Goal: Information Seeking & Learning: Learn about a topic

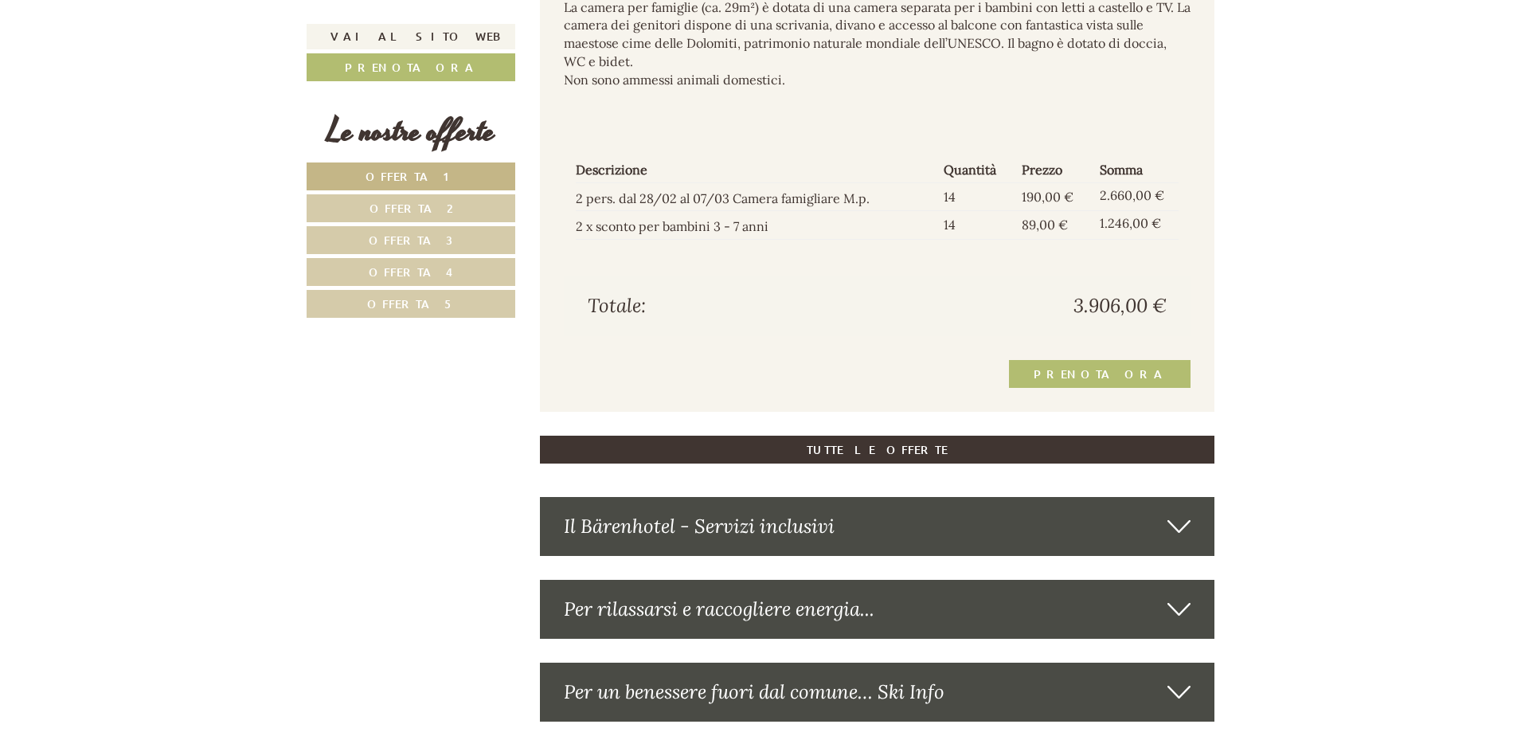
scroll to position [4220, 0]
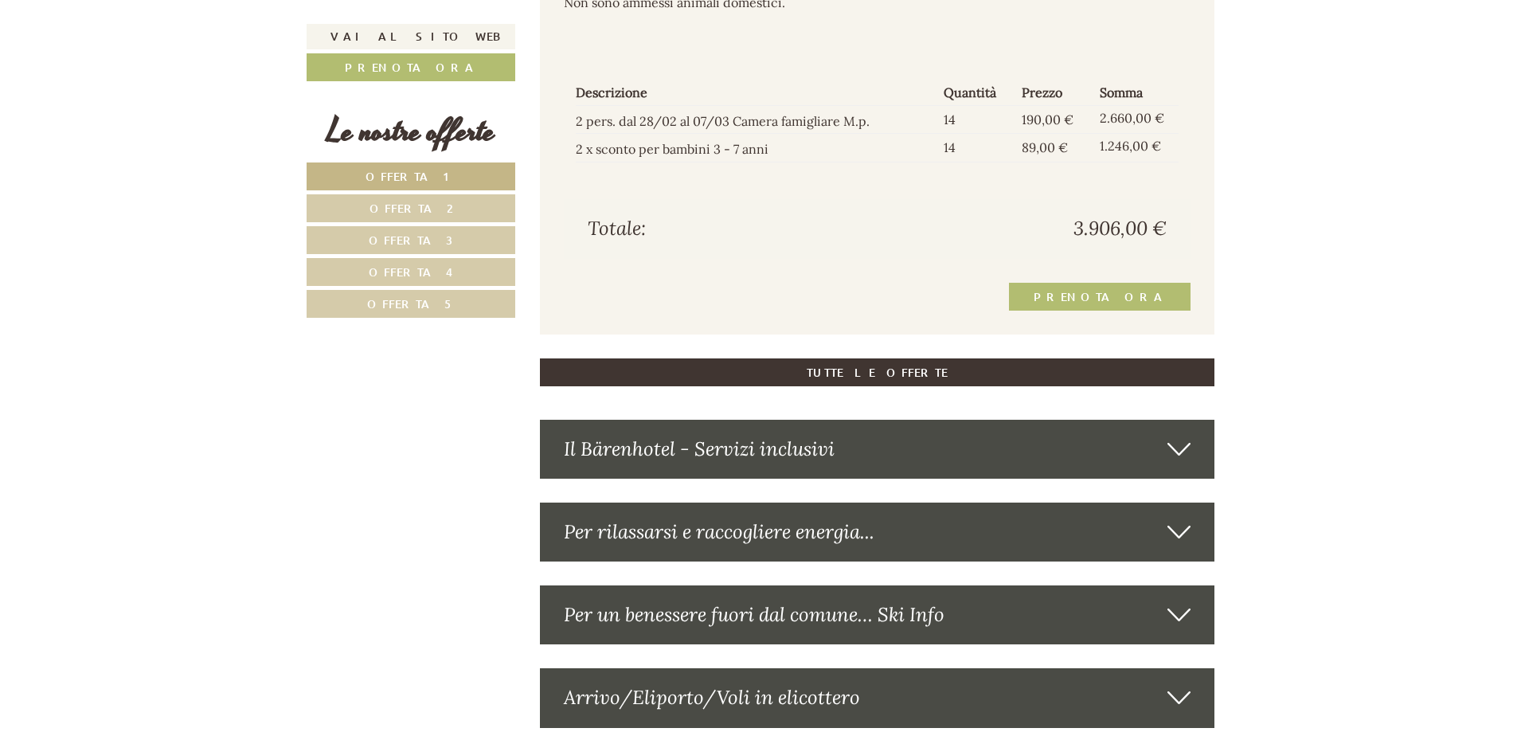
click at [472, 316] on link "Offerta 5" at bounding box center [411, 304] width 209 height 28
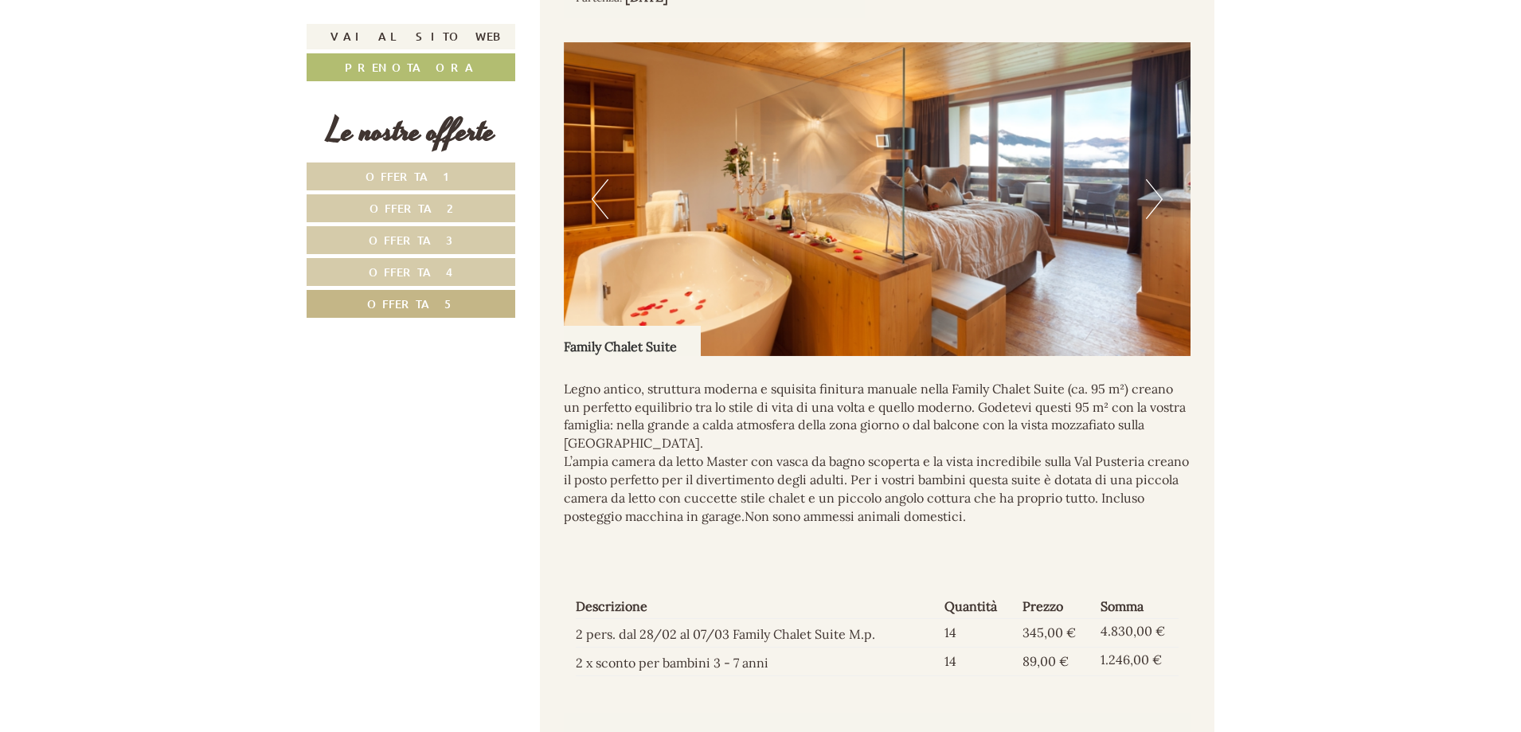
scroll to position [1720, 0]
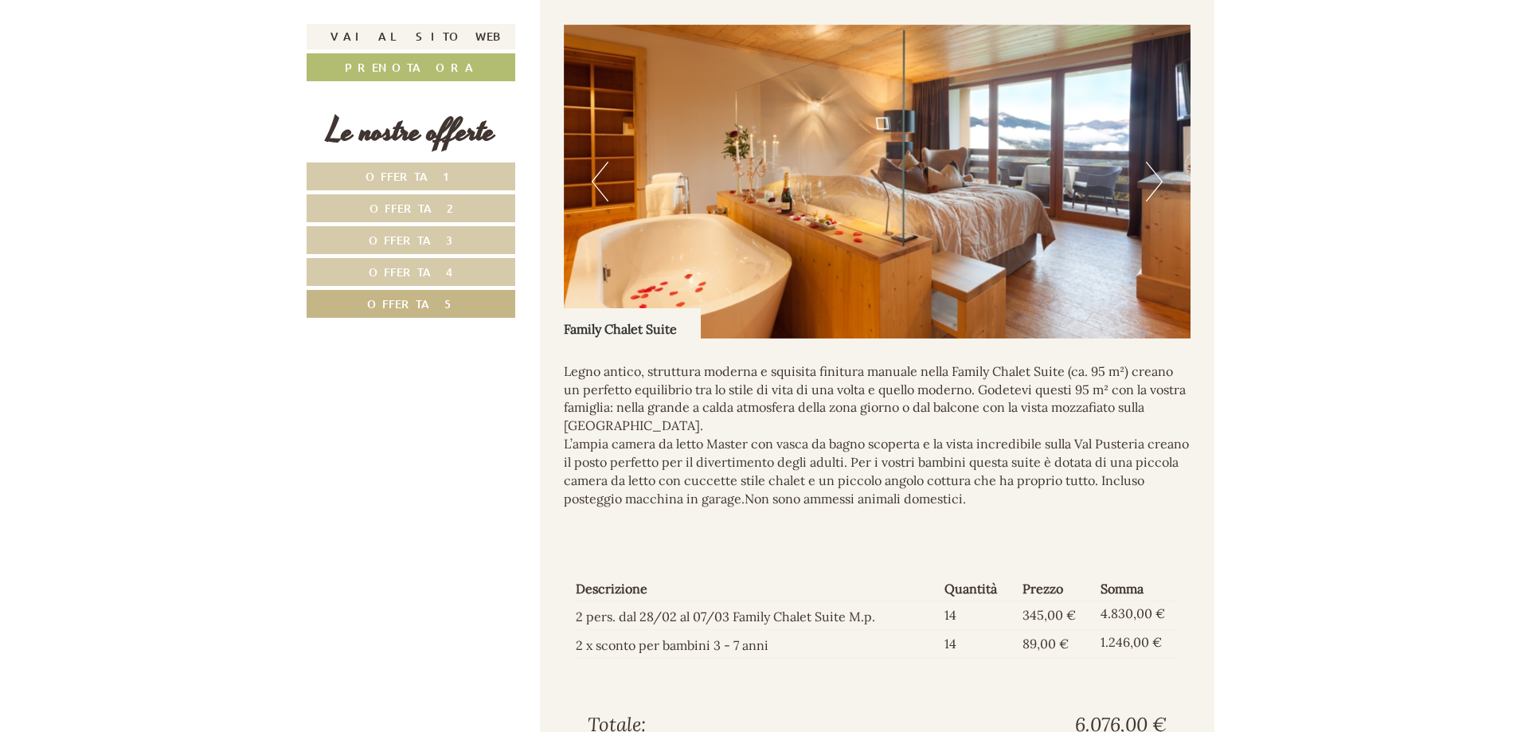
click at [428, 272] on span "Offerta 4" at bounding box center [411, 271] width 84 height 15
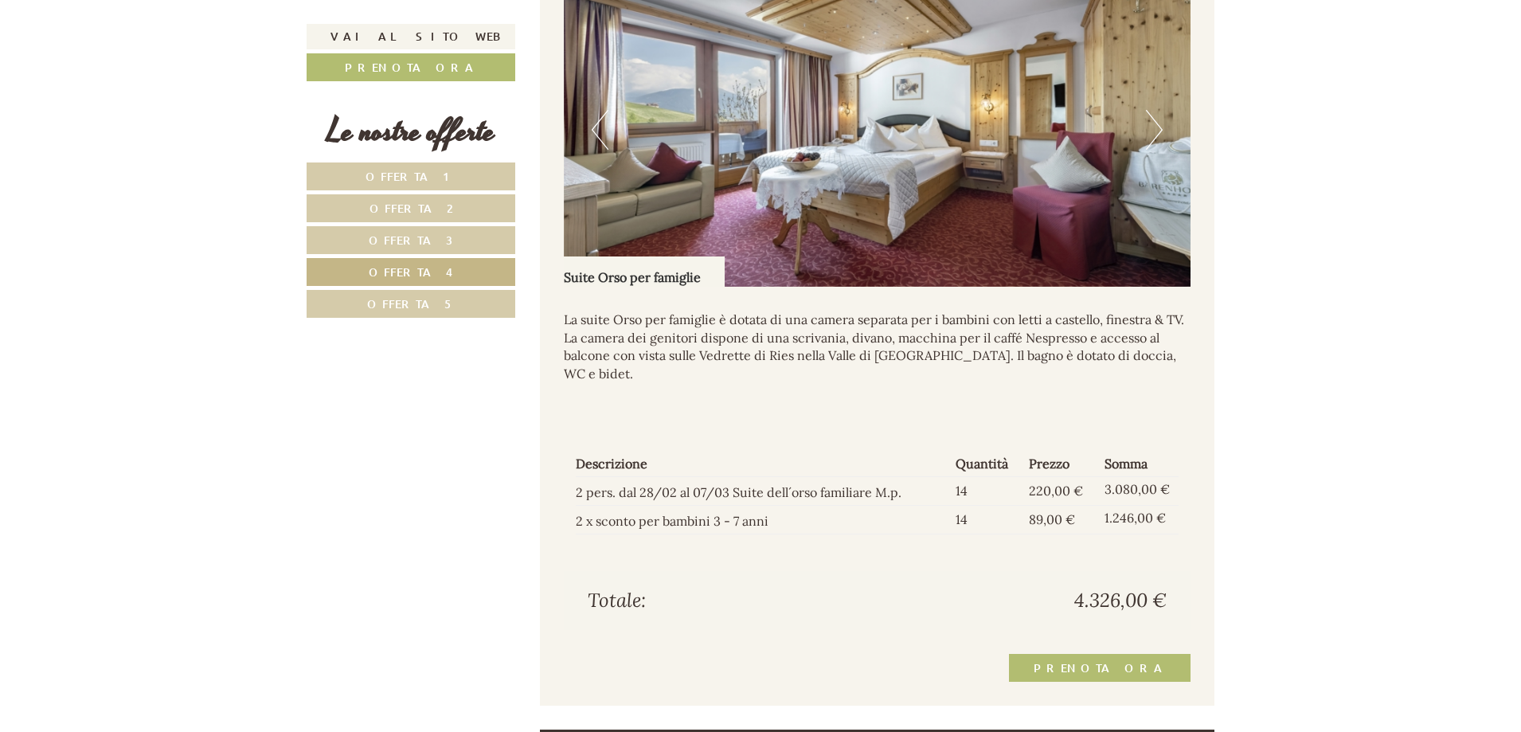
scroll to position [1800, 0]
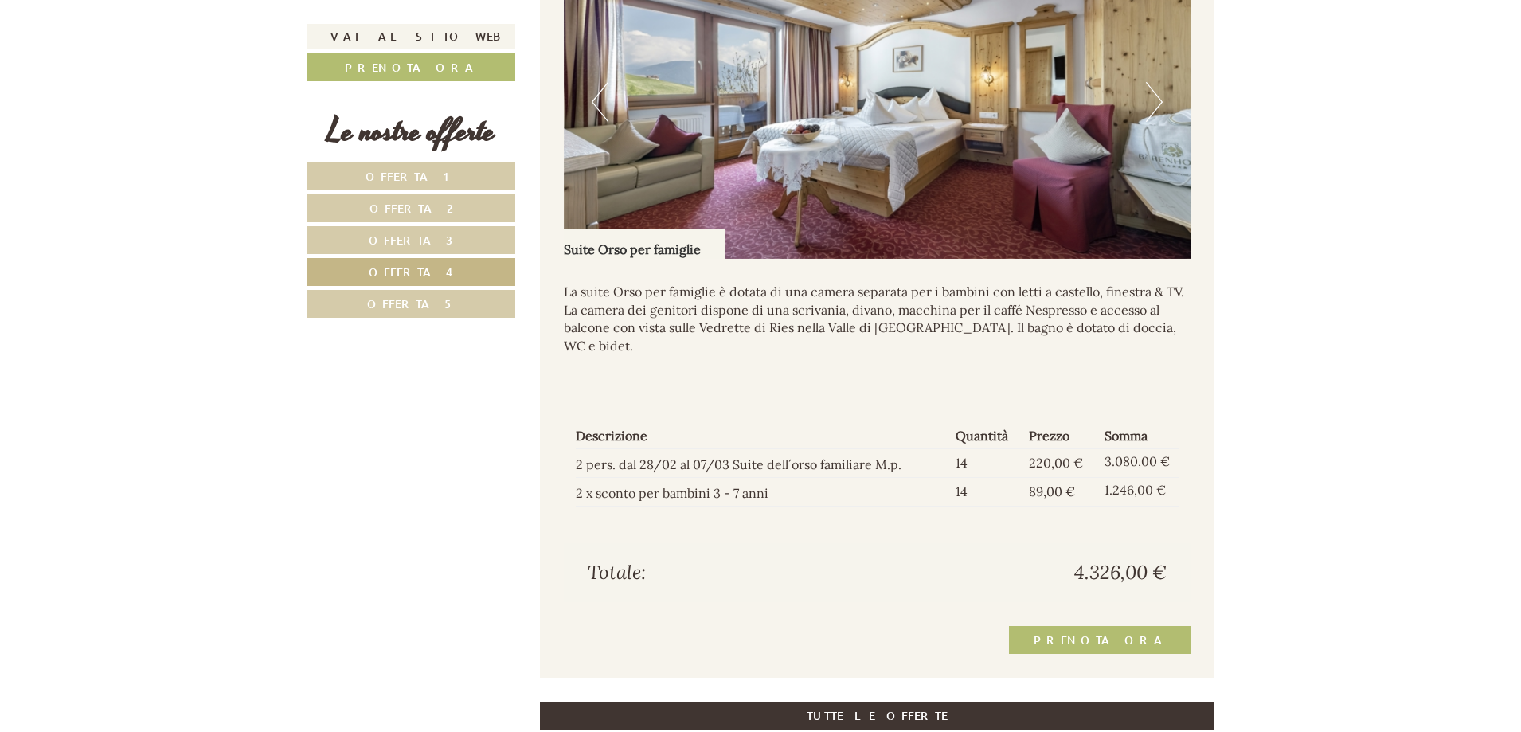
click at [440, 233] on span "Offerta 3" at bounding box center [411, 239] width 84 height 15
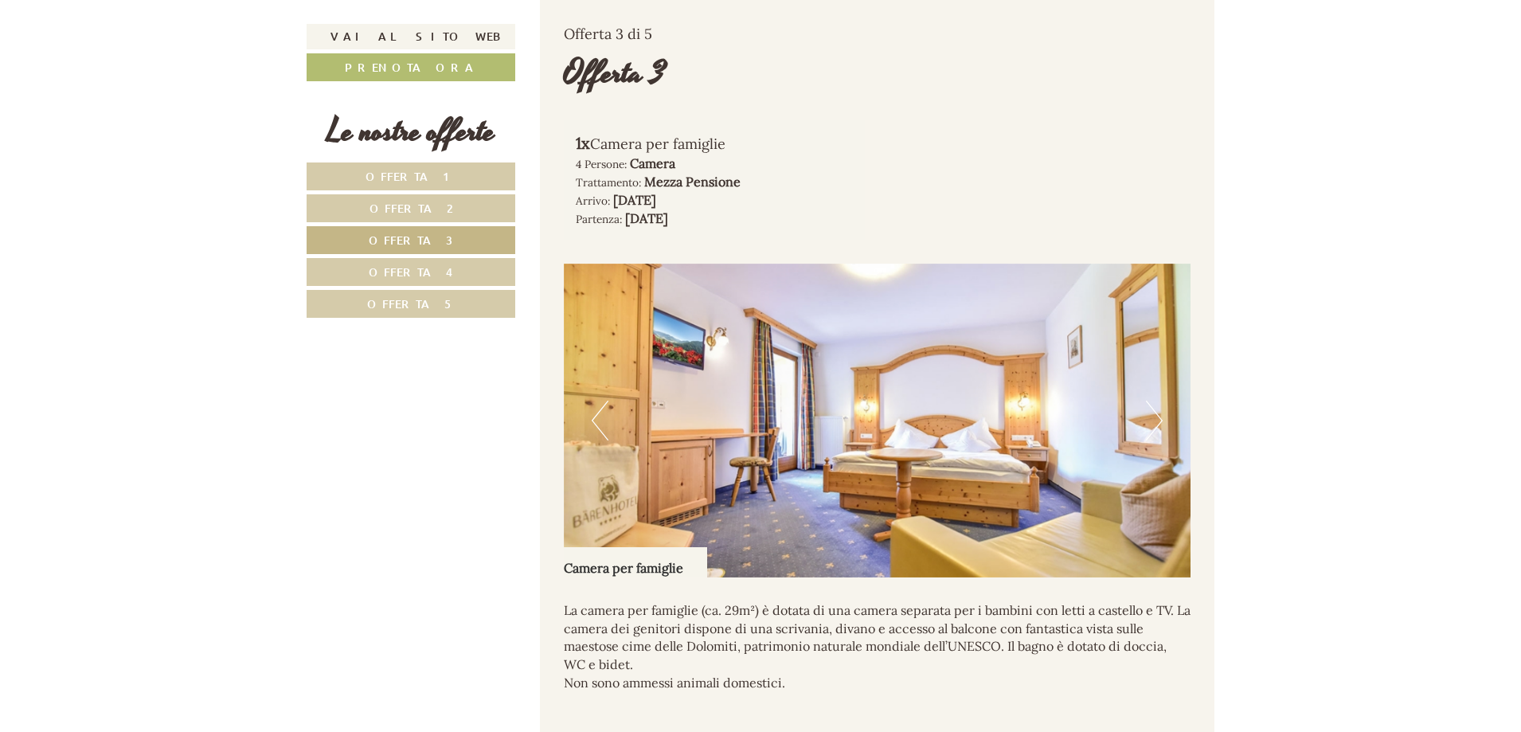
click at [441, 211] on span "Offerta 2" at bounding box center [411, 208] width 84 height 15
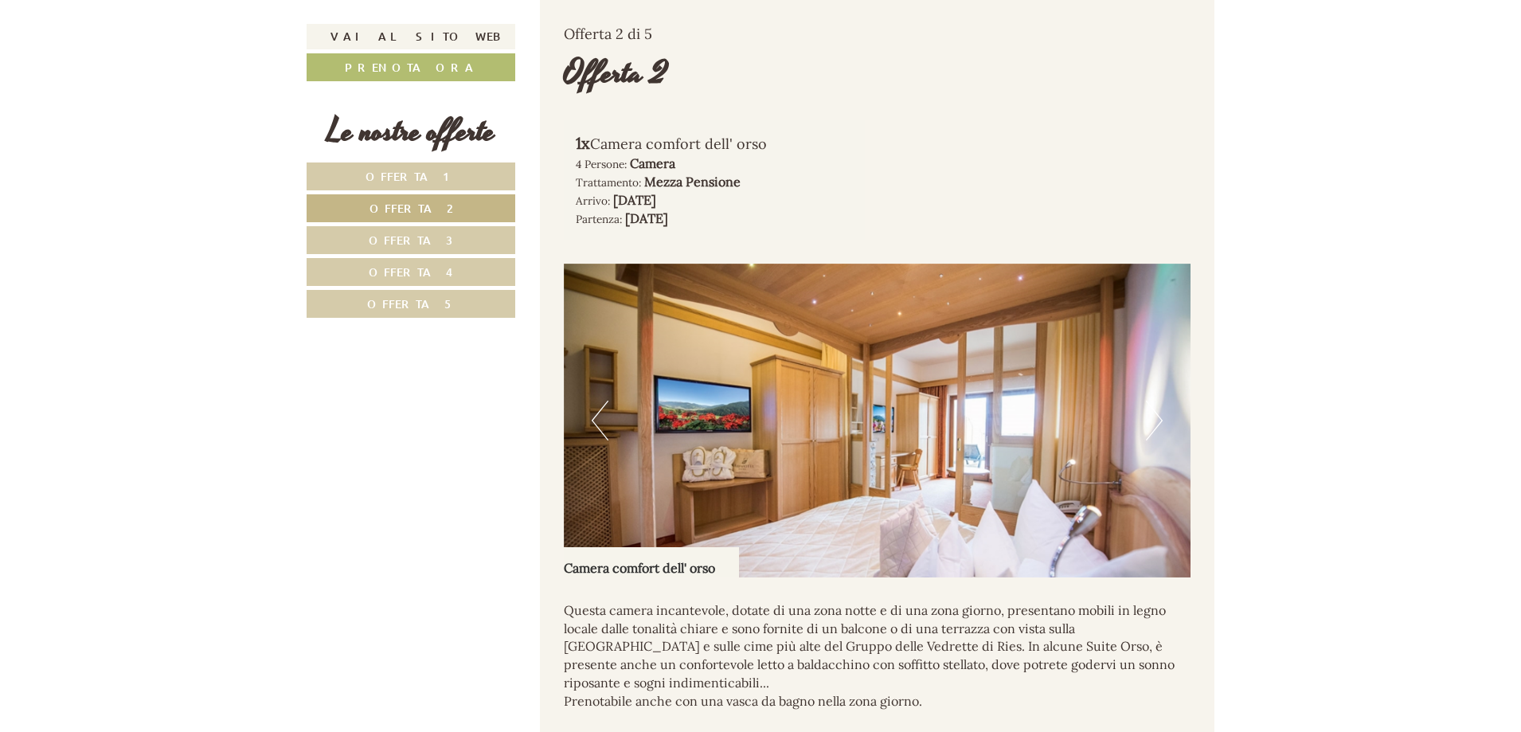
click at [445, 180] on link "Offerta 1" at bounding box center [411, 176] width 209 height 28
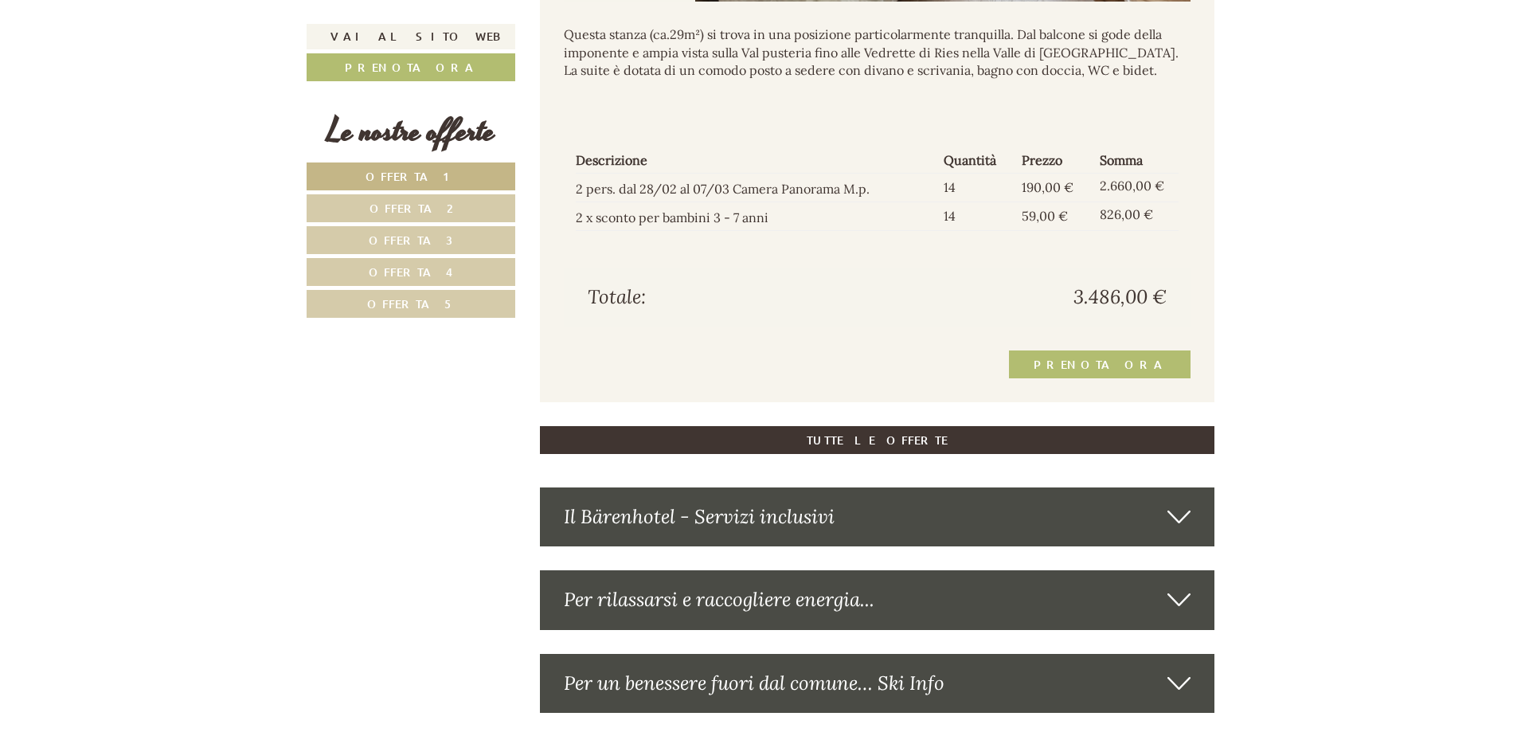
scroll to position [2039, 0]
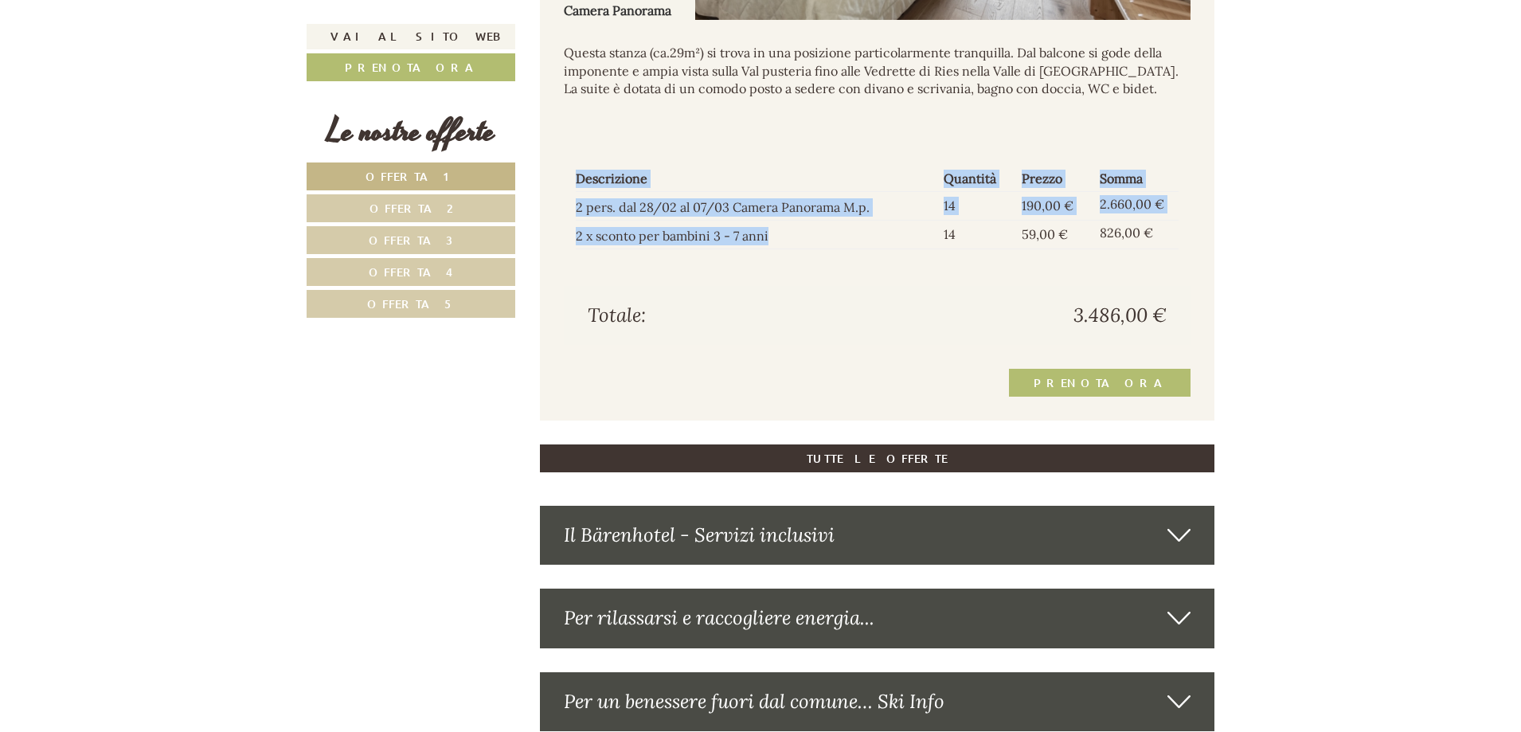
drag, startPoint x: 796, startPoint y: 238, endPoint x: 557, endPoint y: 236, distance: 238.8
click at [606, 236] on td "2 x sconto per bambini 3 - 7 anni" at bounding box center [756, 235] width 361 height 29
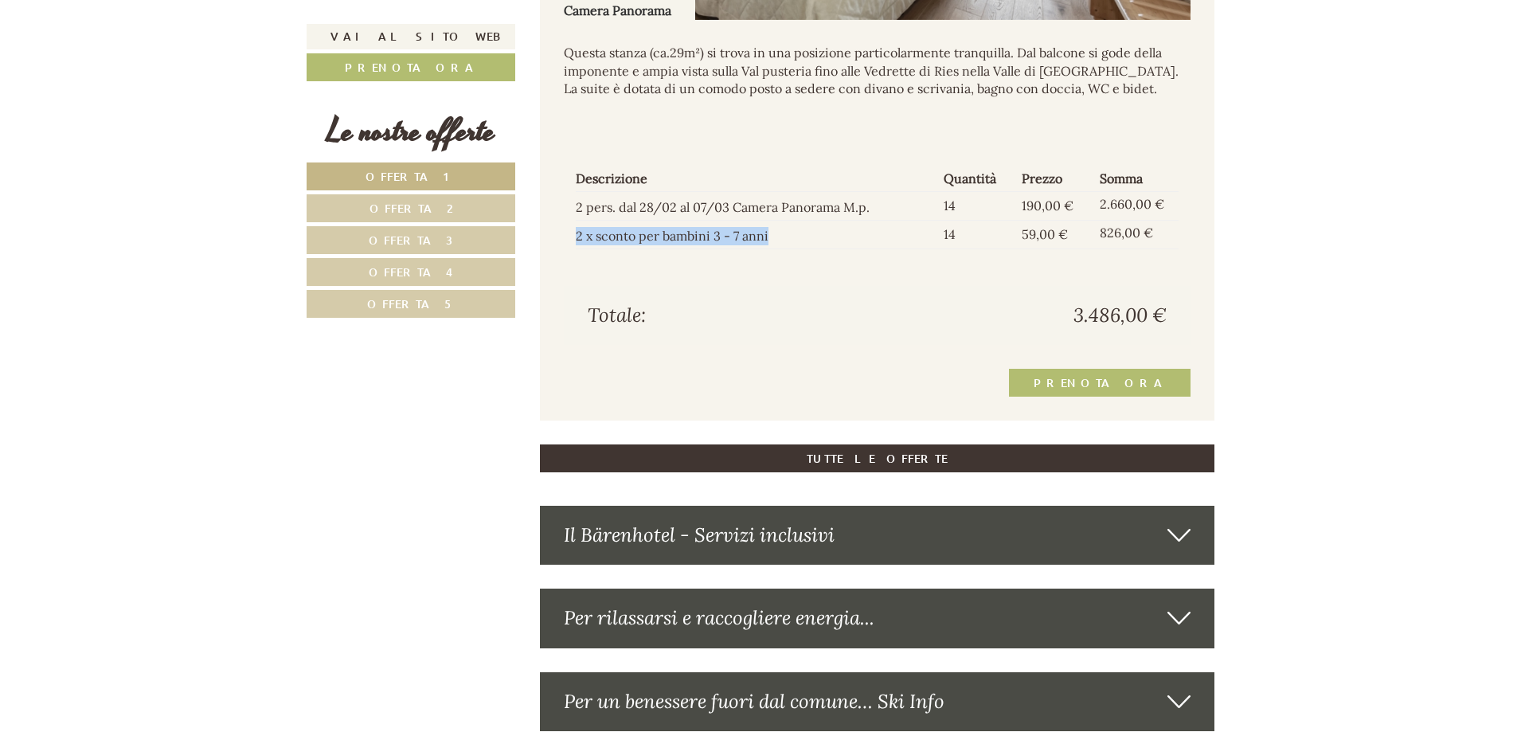
drag, startPoint x: 576, startPoint y: 234, endPoint x: 808, endPoint y: 232, distance: 231.7
click at [808, 232] on td "2 x sconto per bambini 3 - 7 anni" at bounding box center [756, 235] width 361 height 29
click at [855, 237] on td "2 x sconto per bambini 3 - 7 anni" at bounding box center [756, 235] width 361 height 29
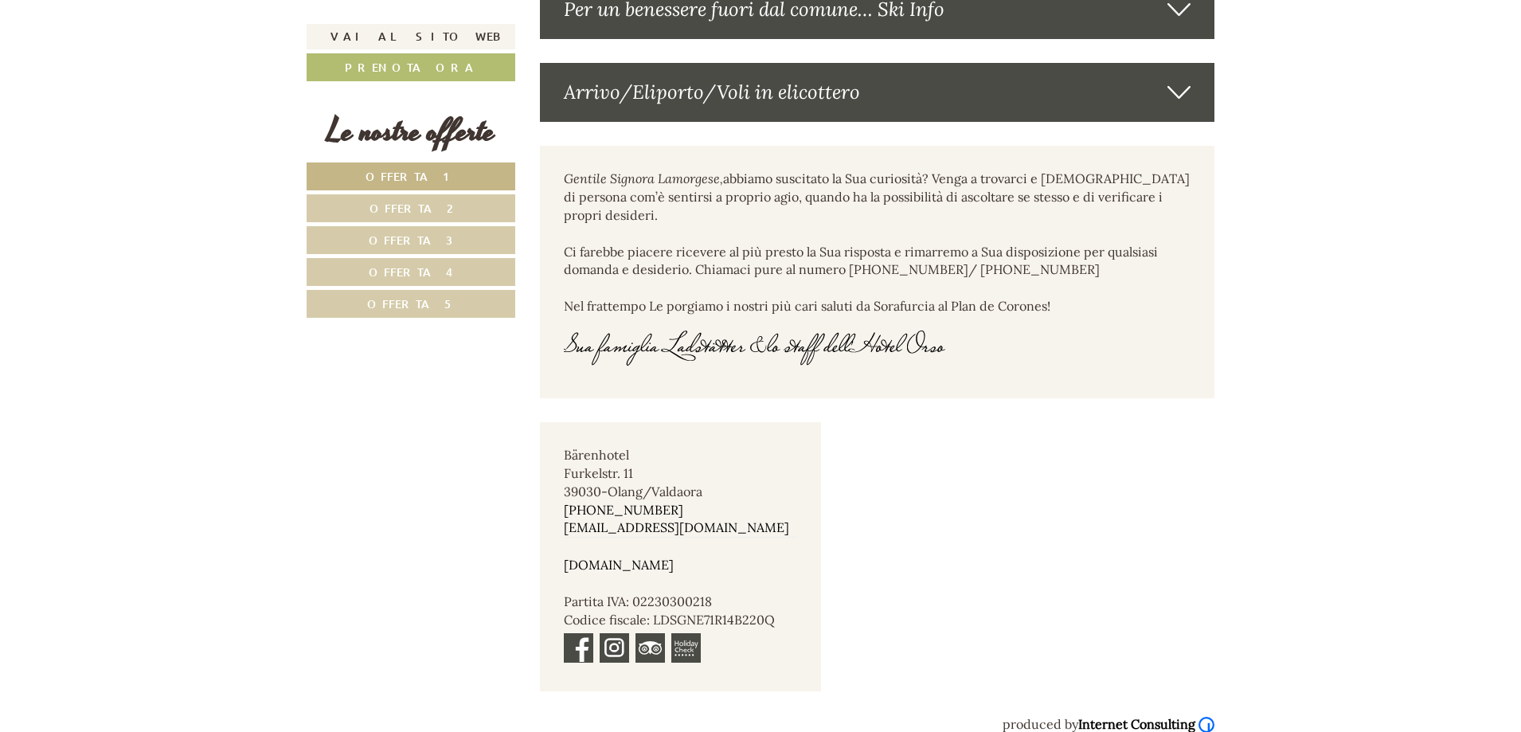
scroll to position [2738, 0]
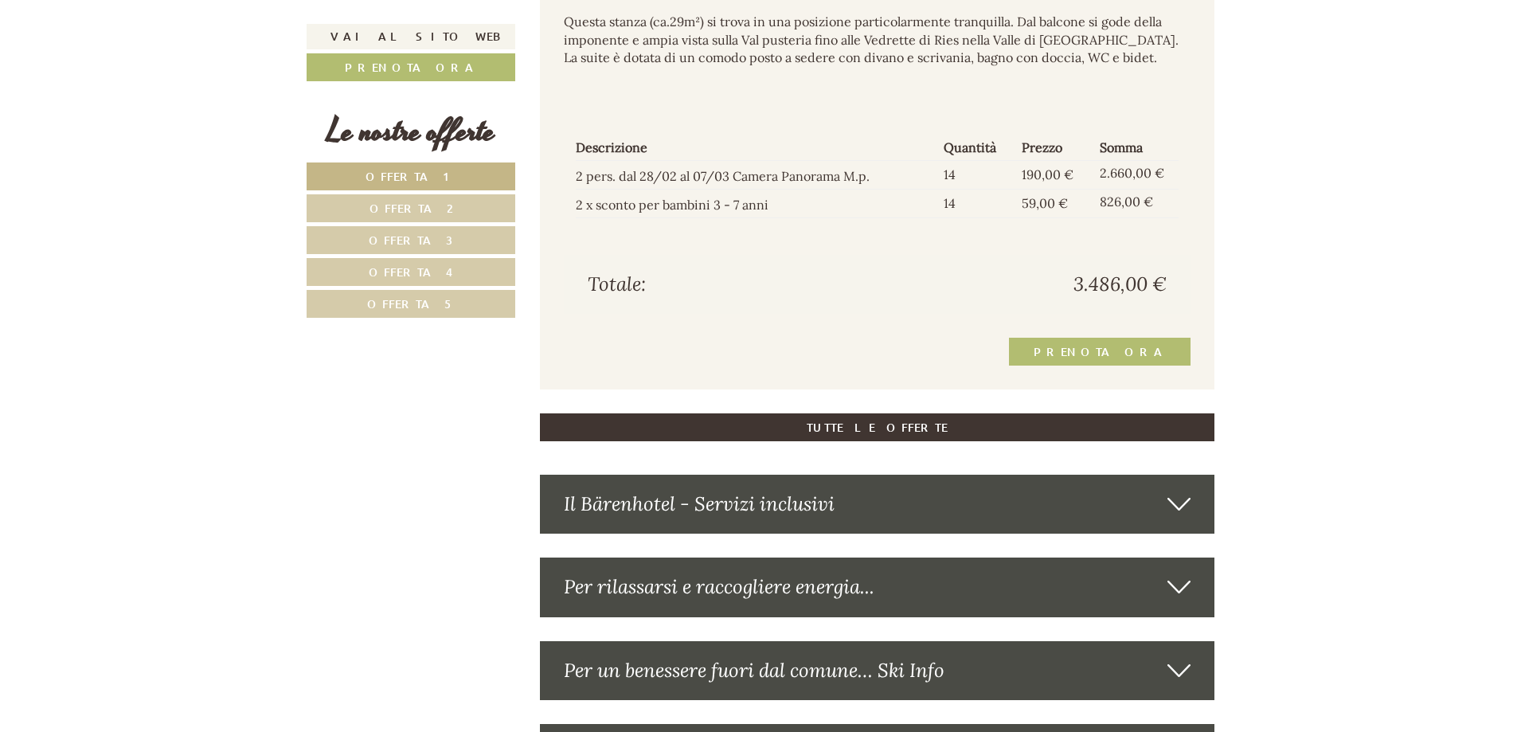
scroll to position [2150, 0]
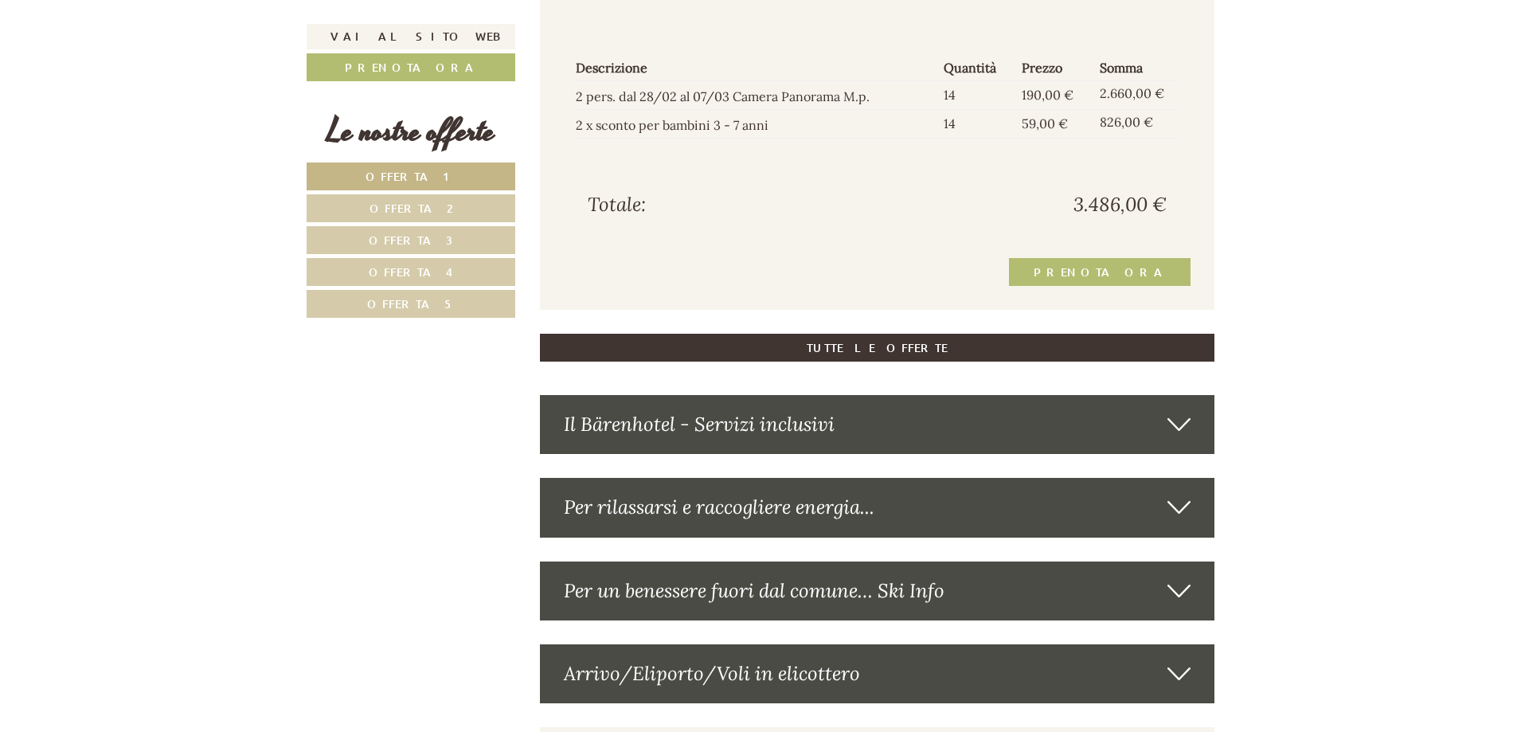
click at [719, 420] on div "Il Bärenhotel - Servizi inclusivi" at bounding box center [877, 424] width 675 height 59
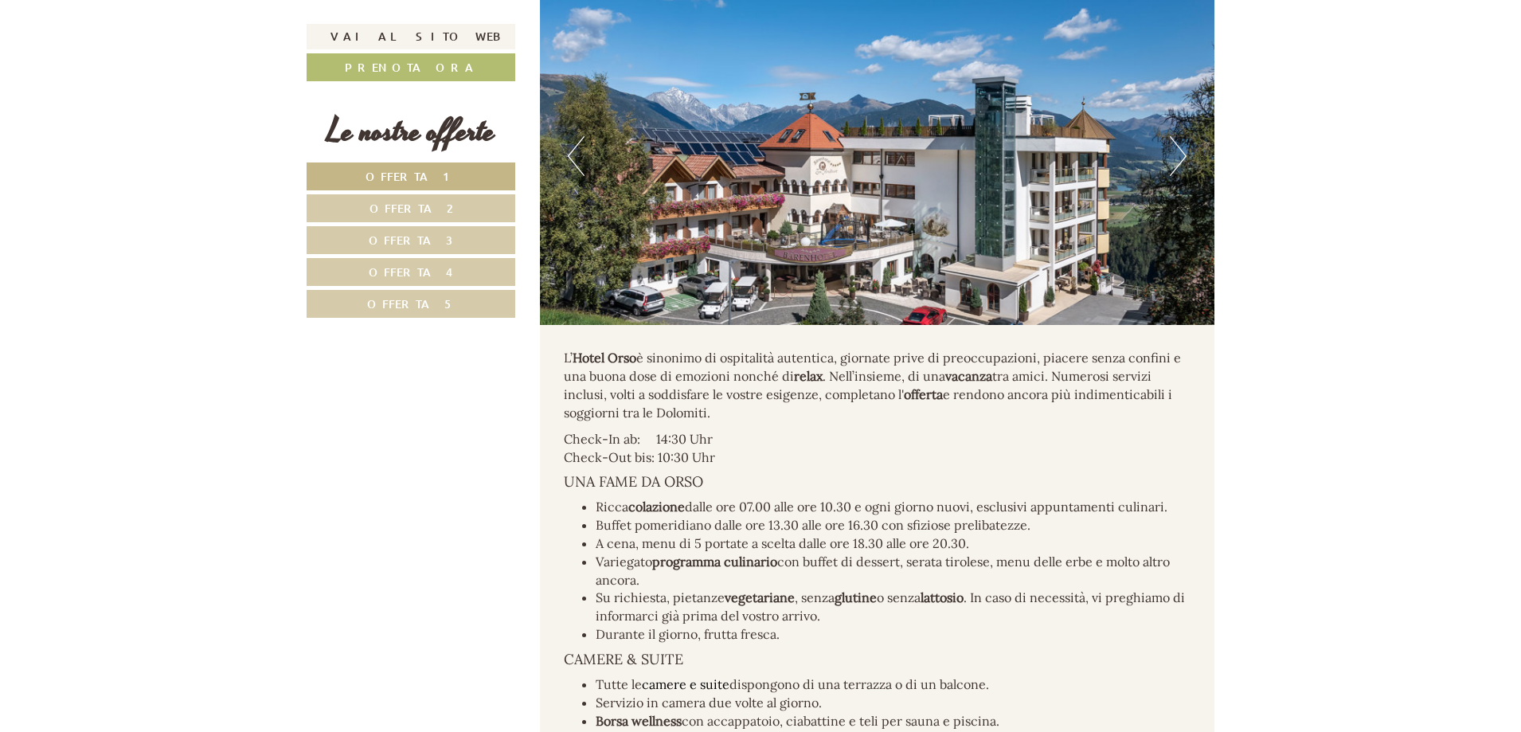
scroll to position [2627, 0]
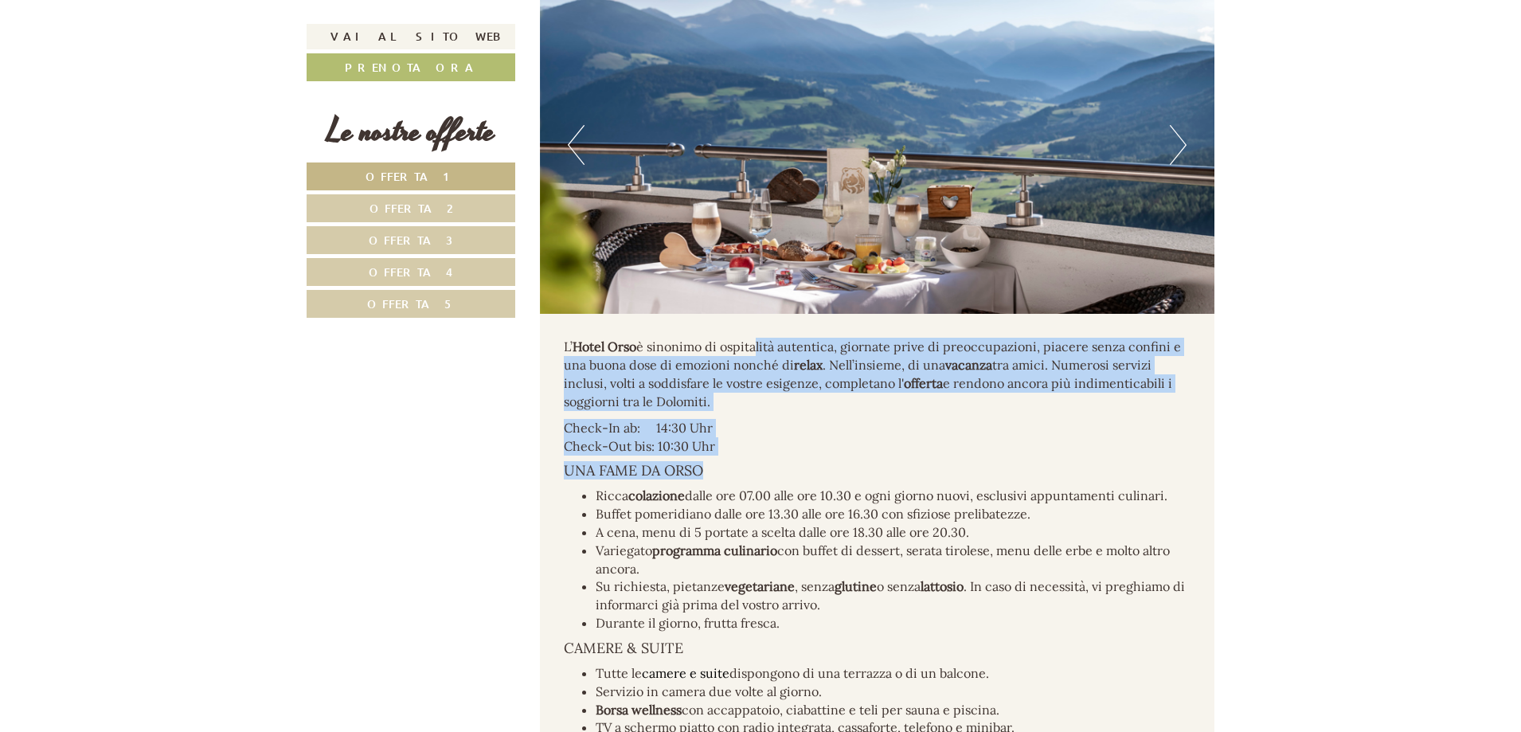
drag, startPoint x: 751, startPoint y: 350, endPoint x: 741, endPoint y: 475, distance: 124.6
click at [741, 475] on h4 "UNA FAME DA ORSO" at bounding box center [877, 471] width 627 height 16
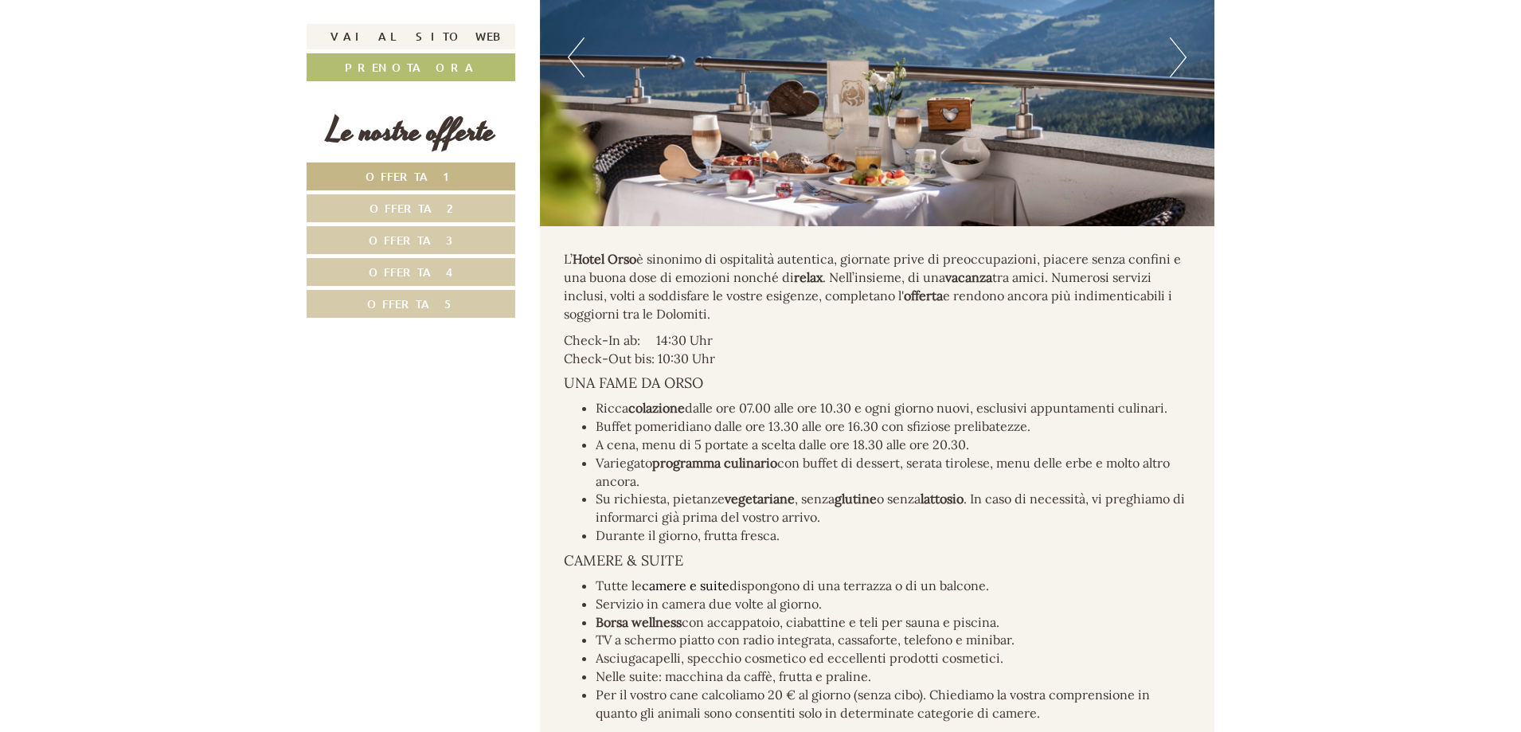
scroll to position [2787, 0]
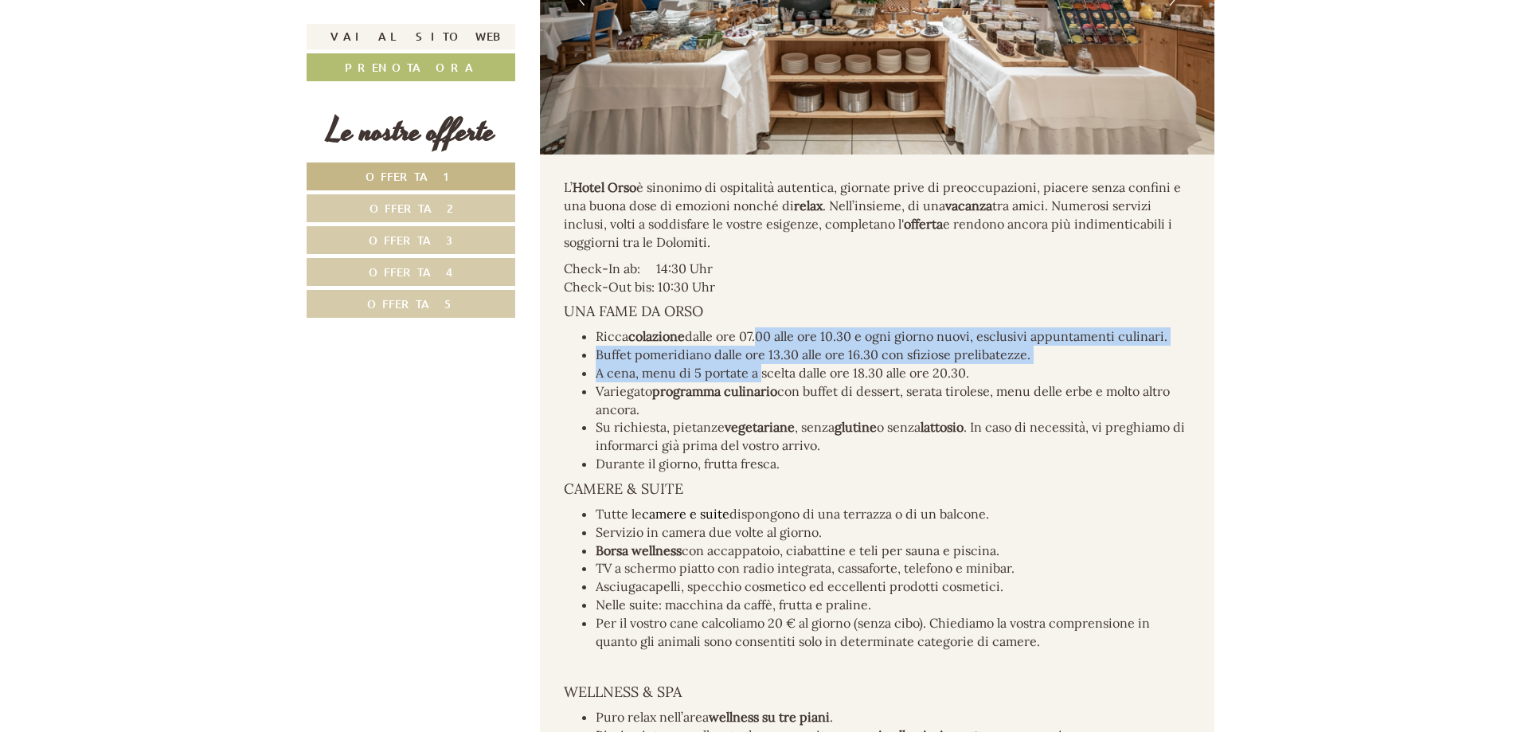
drag, startPoint x: 761, startPoint y: 338, endPoint x: 760, endPoint y: 373, distance: 34.2
click at [760, 373] on ul "Ricca colazione dalle ore 07.00 alle ore 10.30 e ogni giorno nuovi, esclusivi a…" at bounding box center [877, 400] width 627 height 146
click at [760, 373] on li "A cena, menu di 5 portate a scelta dalle ore 18.30 alle ore 20.30." at bounding box center [894, 373] width 596 height 18
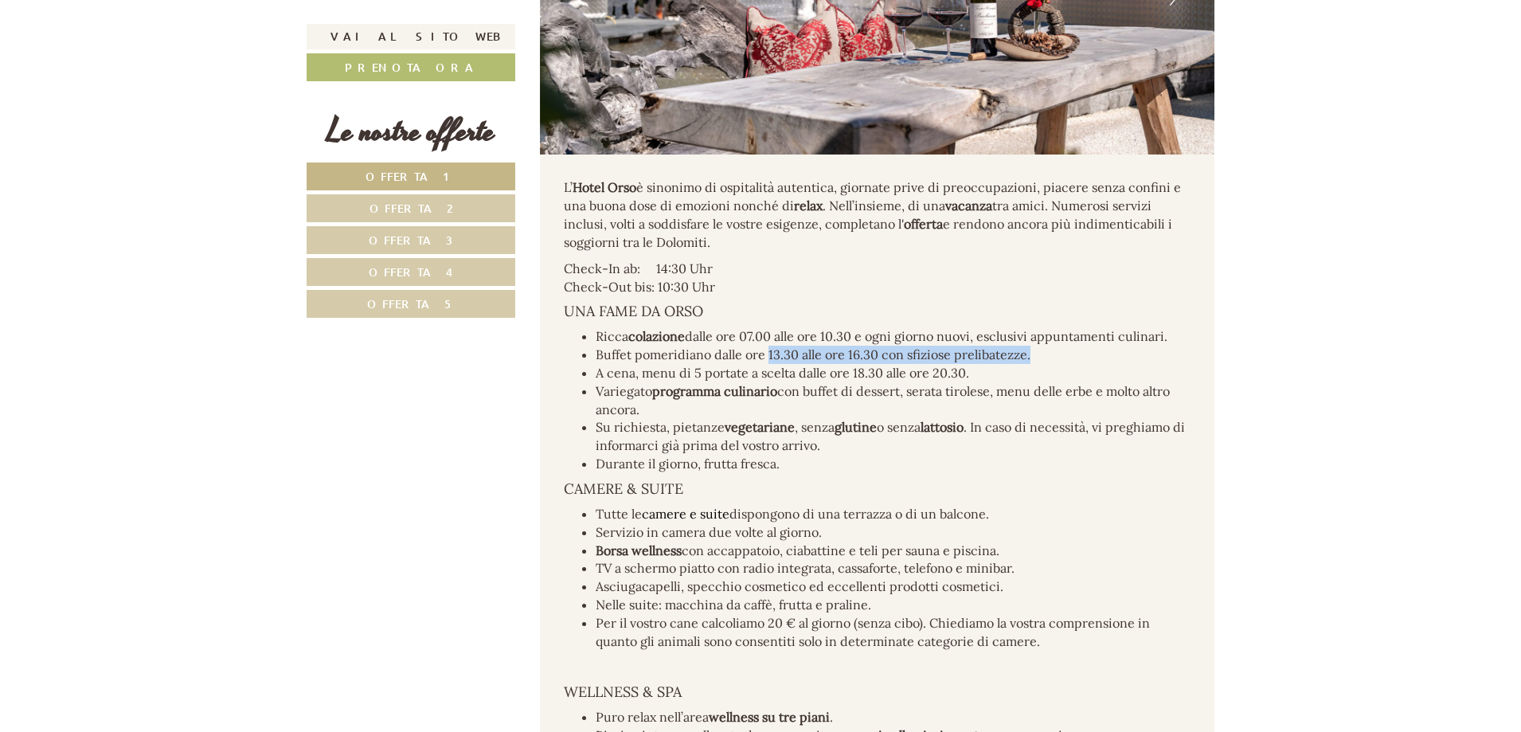
drag, startPoint x: 767, startPoint y: 354, endPoint x: 1032, endPoint y: 356, distance: 265.1
click at [1032, 356] on li "Buffet pomeridiano dalle ore 13.30 alle ore 16.30 con sfiziose prelibatezze." at bounding box center [894, 355] width 596 height 18
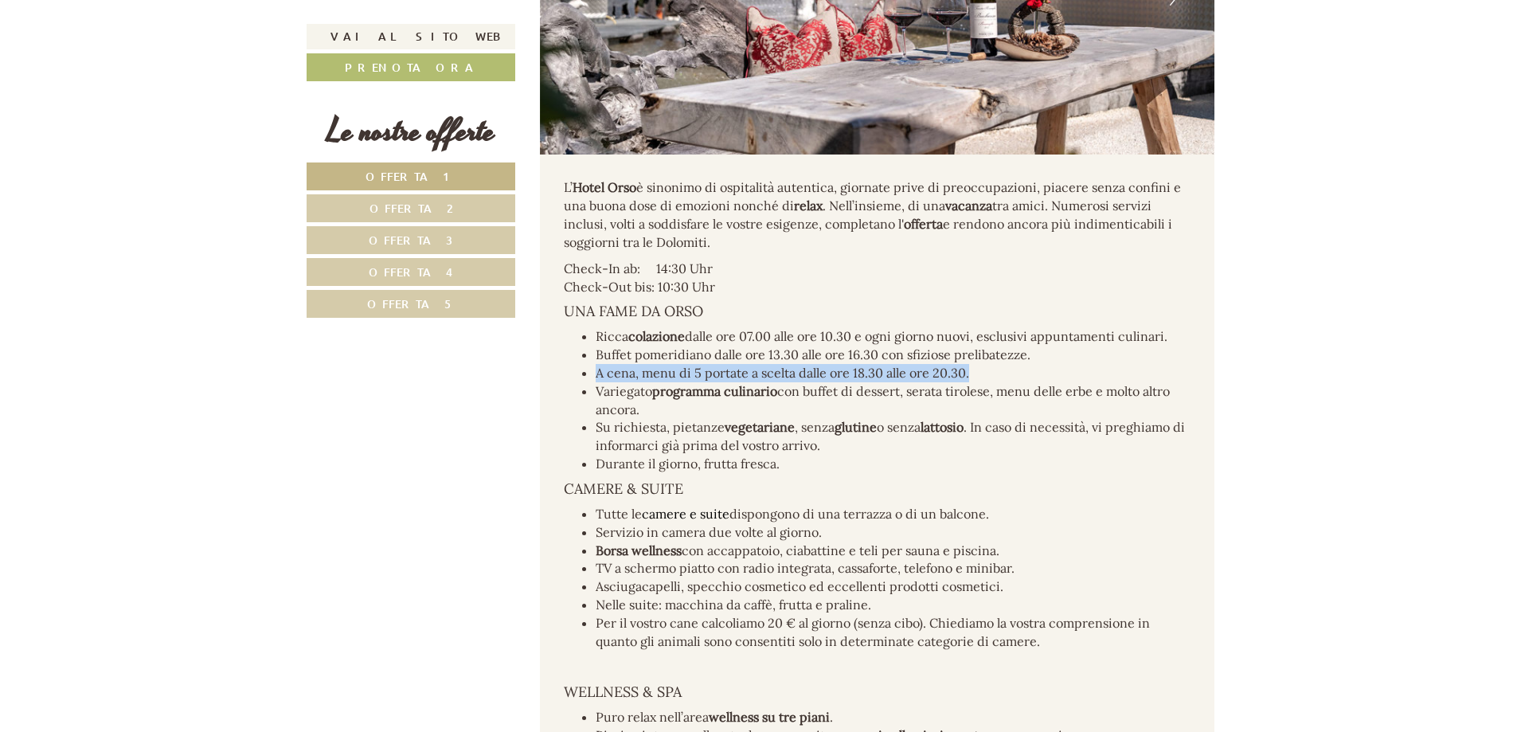
drag, startPoint x: 1004, startPoint y: 368, endPoint x: 560, endPoint y: 368, distance: 444.2
click at [560, 368] on div "L’ Hotel Orso è sinonimo di ospitalità autentica, giornate prive di preoccupazi…" at bounding box center [877, 651] width 675 height 994
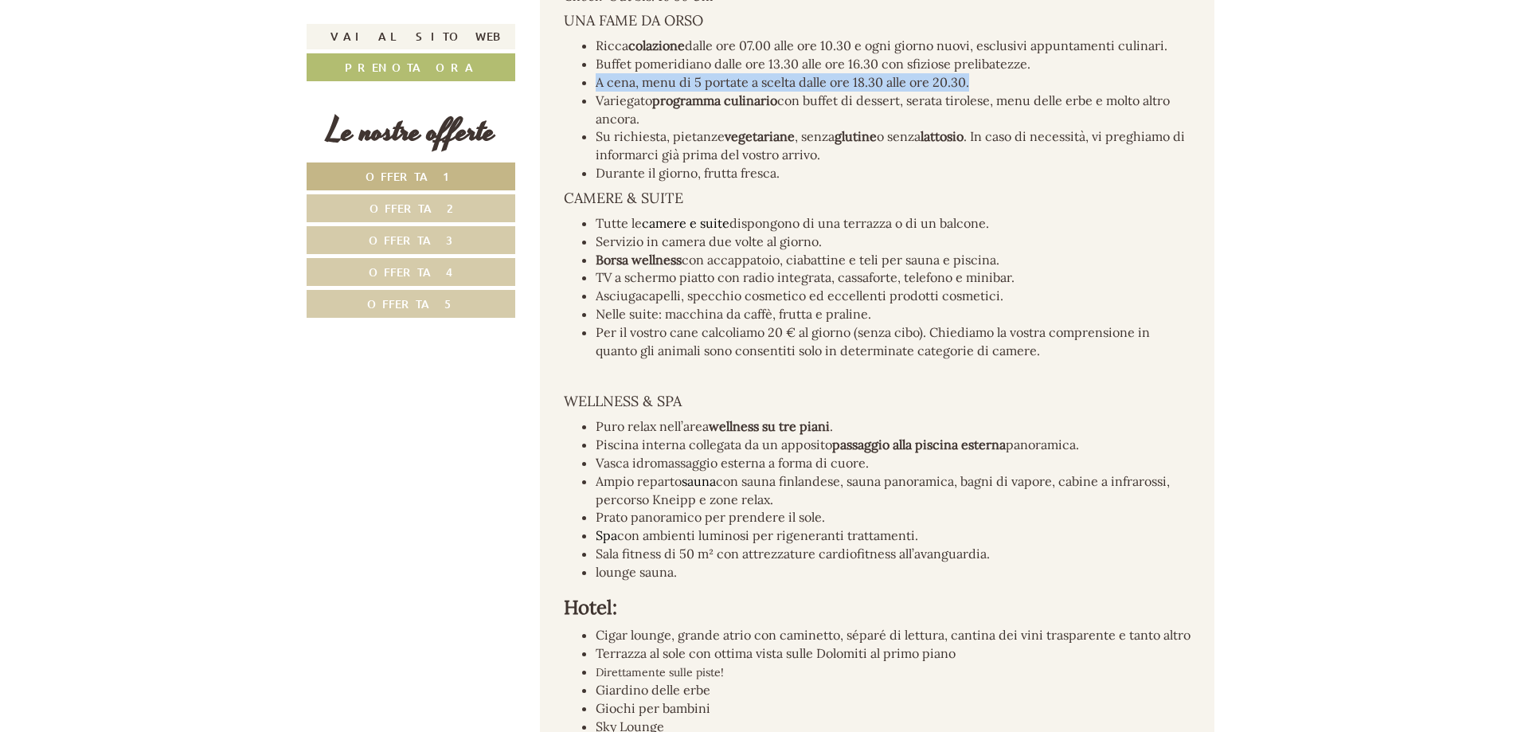
scroll to position [3105, 0]
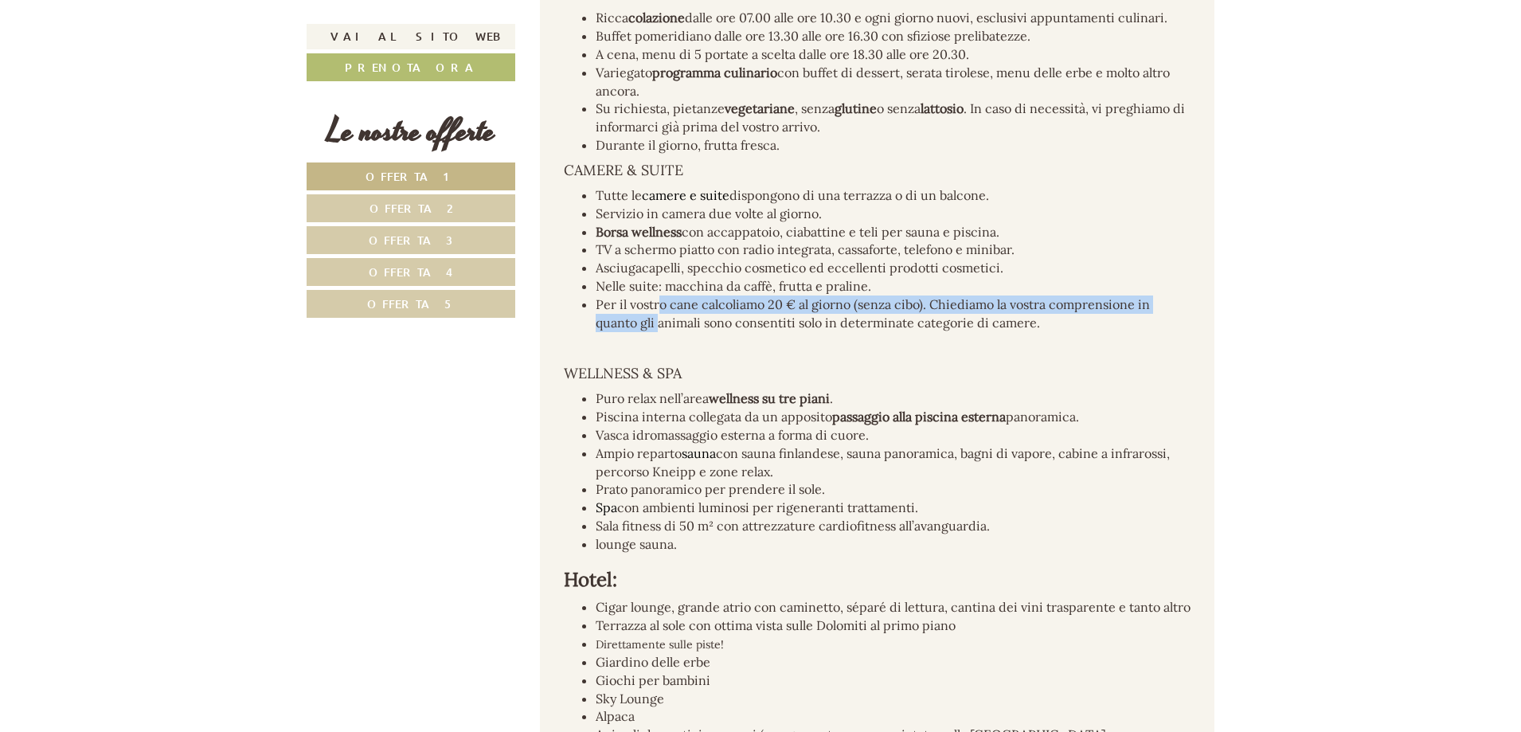
drag, startPoint x: 662, startPoint y: 311, endPoint x: 661, endPoint y: 326, distance: 14.4
click at [661, 326] on li "Per il vostro cane calcoliamo 20 € al giorno (senza cibo). Chiediamo la vostra …" at bounding box center [894, 313] width 596 height 37
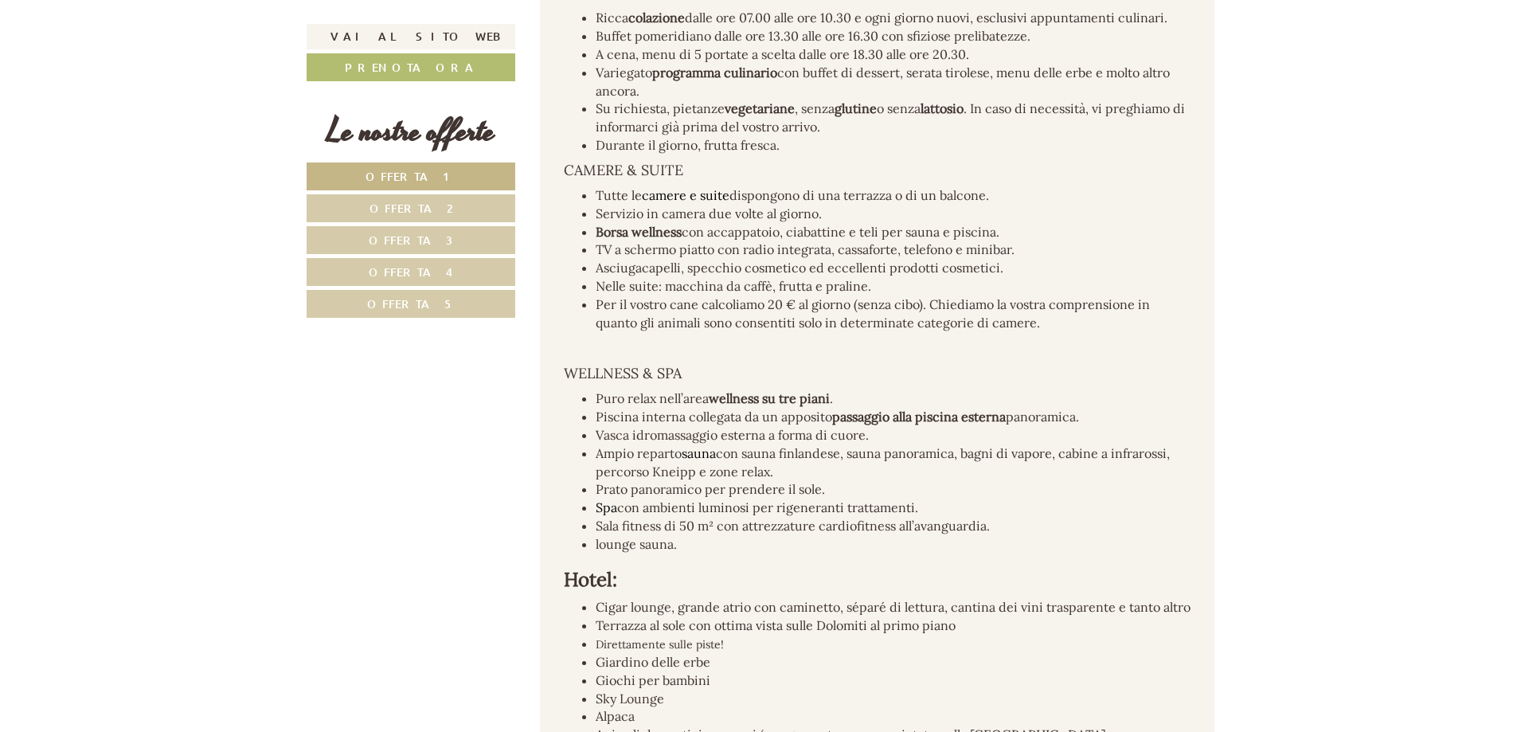
click at [661, 335] on div "L’ Hotel Orso è sinonimo di ospitalità autentica, giornate prive di preoccupazi…" at bounding box center [877, 333] width 675 height 994
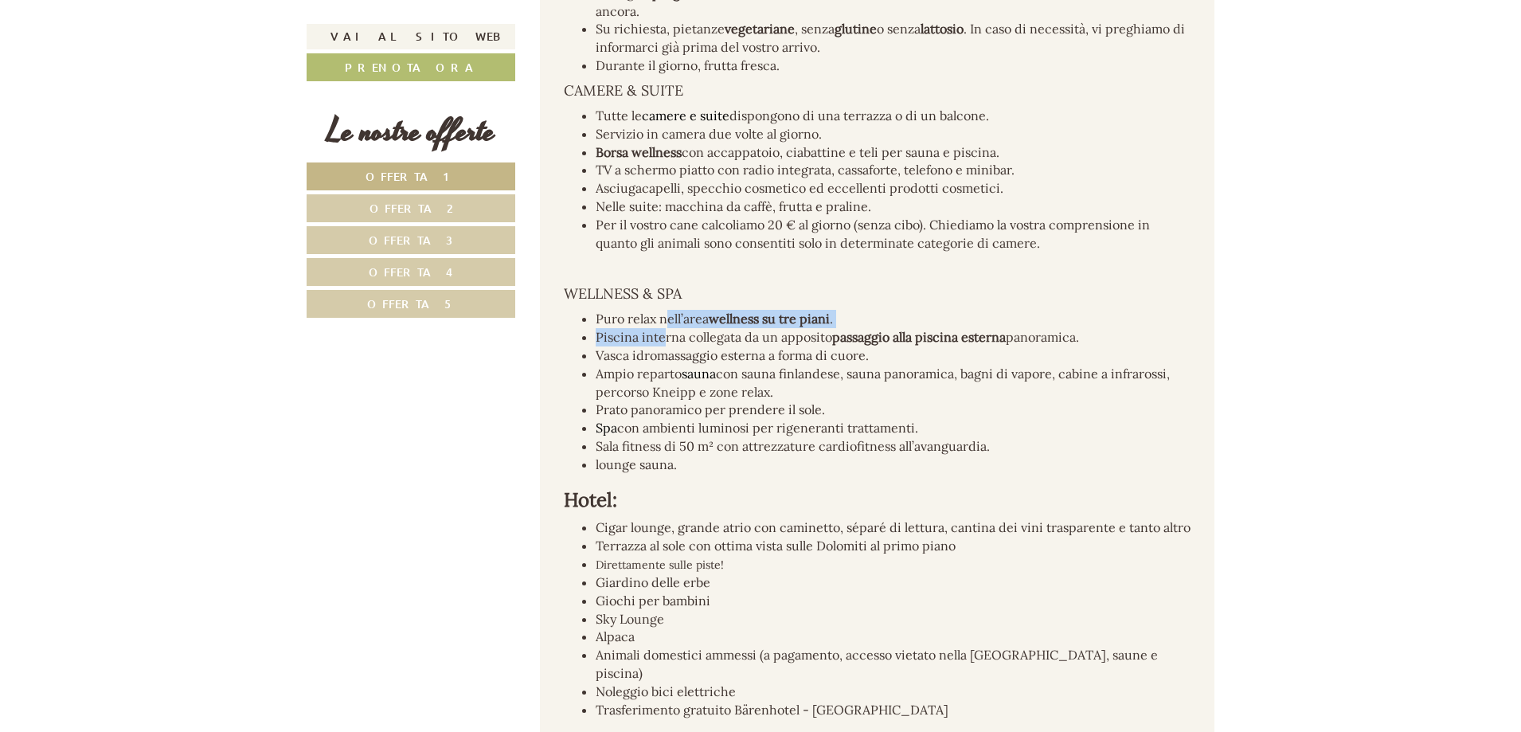
drag, startPoint x: 664, startPoint y: 320, endPoint x: 661, endPoint y: 335, distance: 15.5
click at [661, 335] on ul "Puro relax nell’area wellness su tre piani . Piscina interna collegata da un ap…" at bounding box center [877, 392] width 627 height 164
click at [660, 367] on li "Ampio reparto sauna con sauna finlandese, sauna panoramica, bagni di vapore, ca…" at bounding box center [894, 383] width 596 height 37
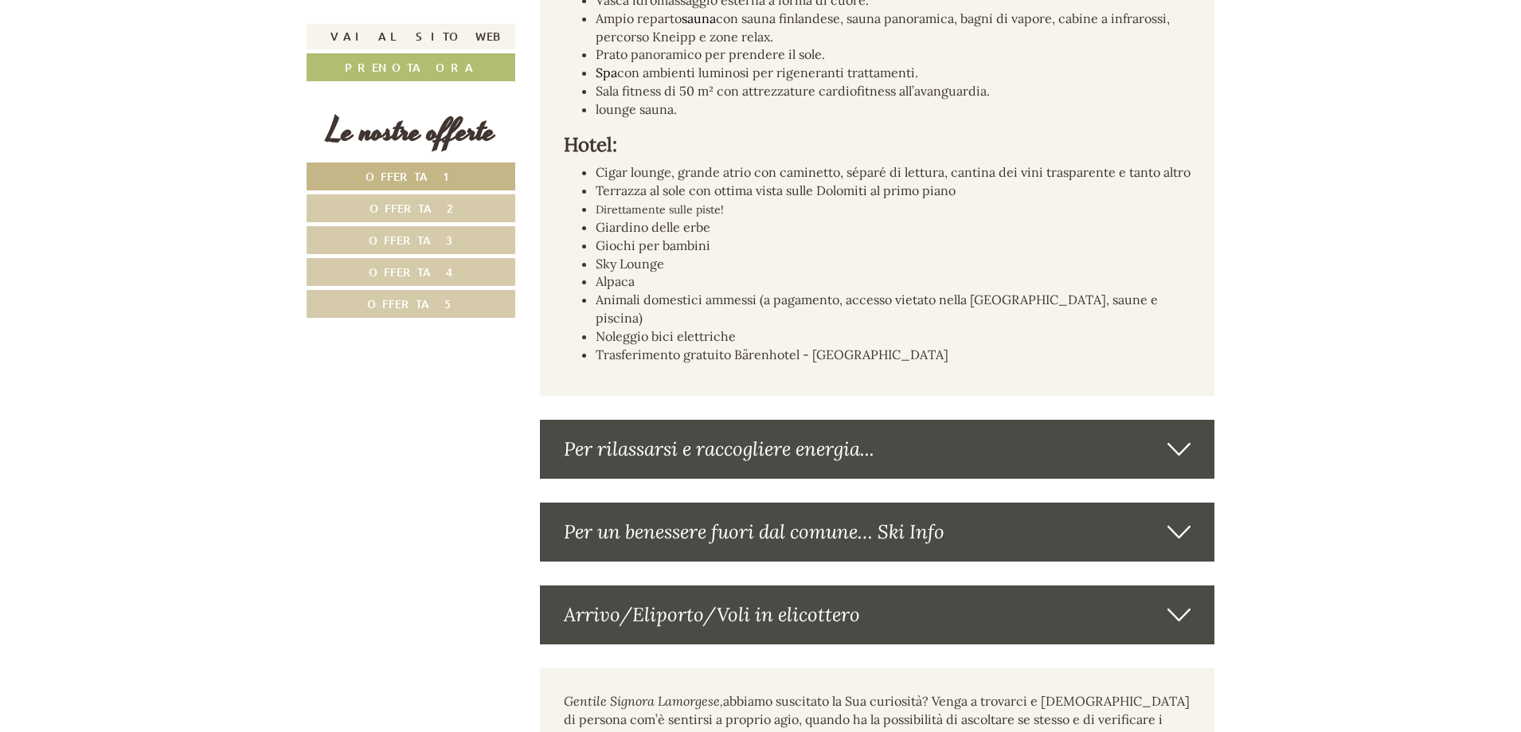
scroll to position [3583, 0]
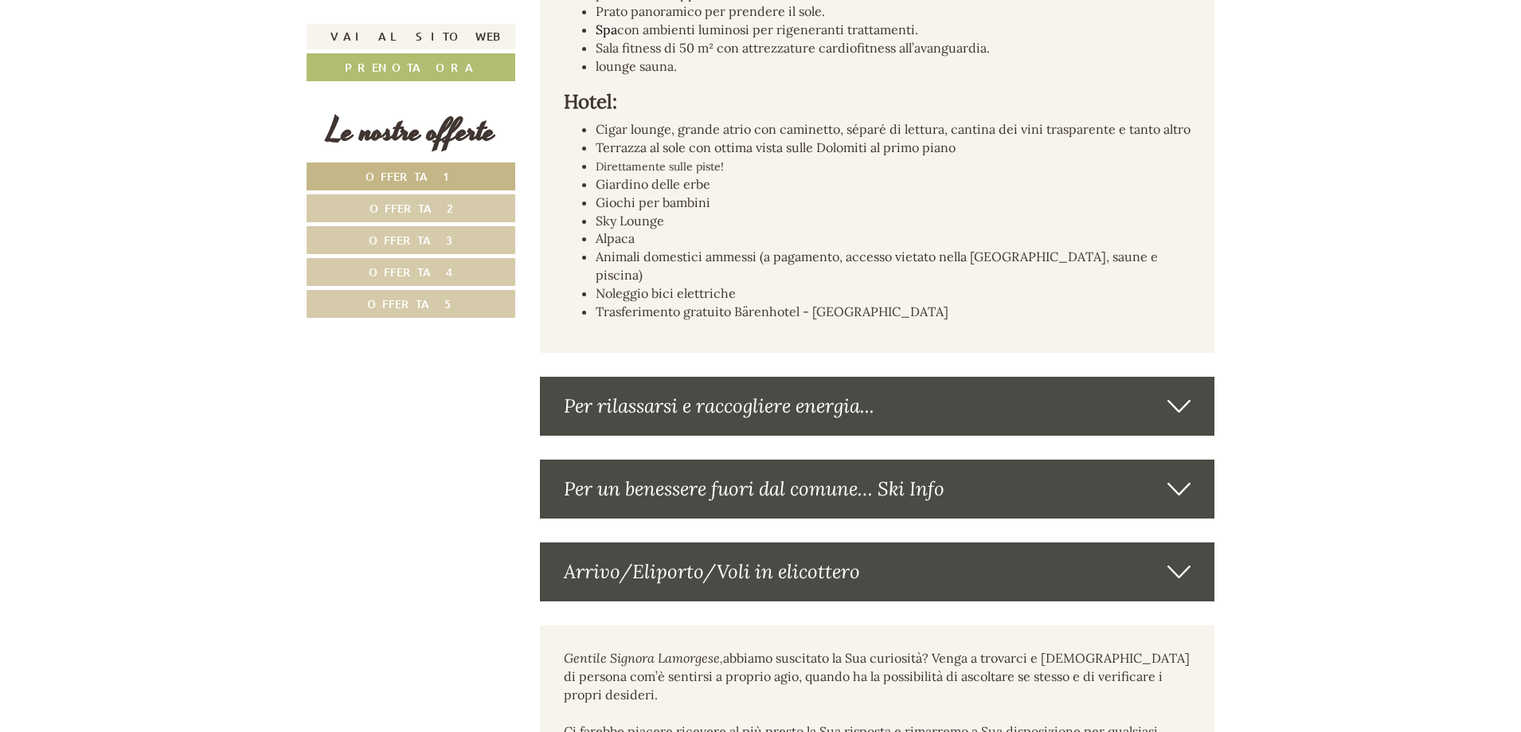
click at [658, 378] on div "Per rilassarsi e raccogliere energia..." at bounding box center [877, 406] width 675 height 59
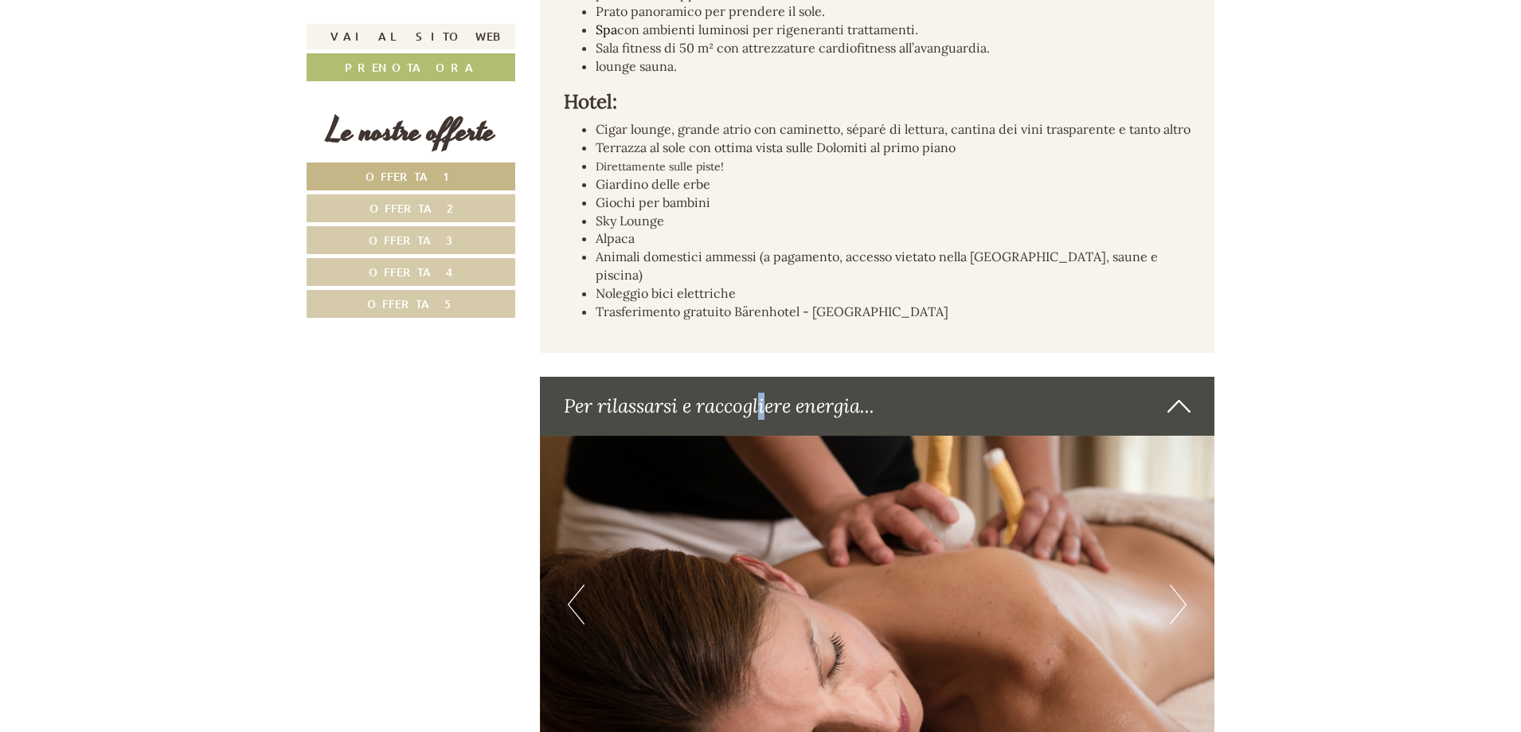
scroll to position [3503, 0]
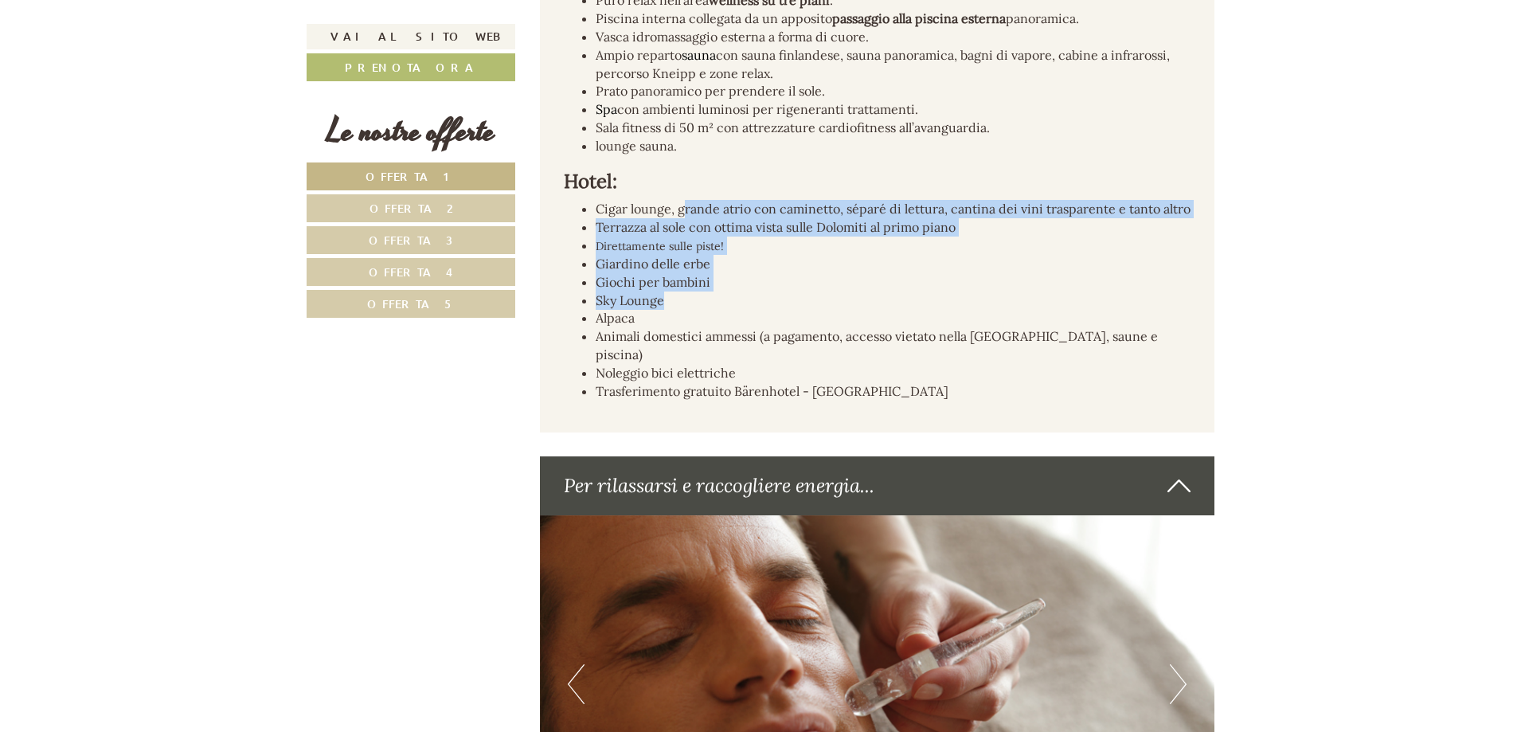
drag, startPoint x: 685, startPoint y: 214, endPoint x: 667, endPoint y: 315, distance: 102.6
click at [666, 303] on ul "Cigar lounge, grande atrio con caminetto, séparé di lettura, cantina dei vini t…" at bounding box center [877, 300] width 627 height 200
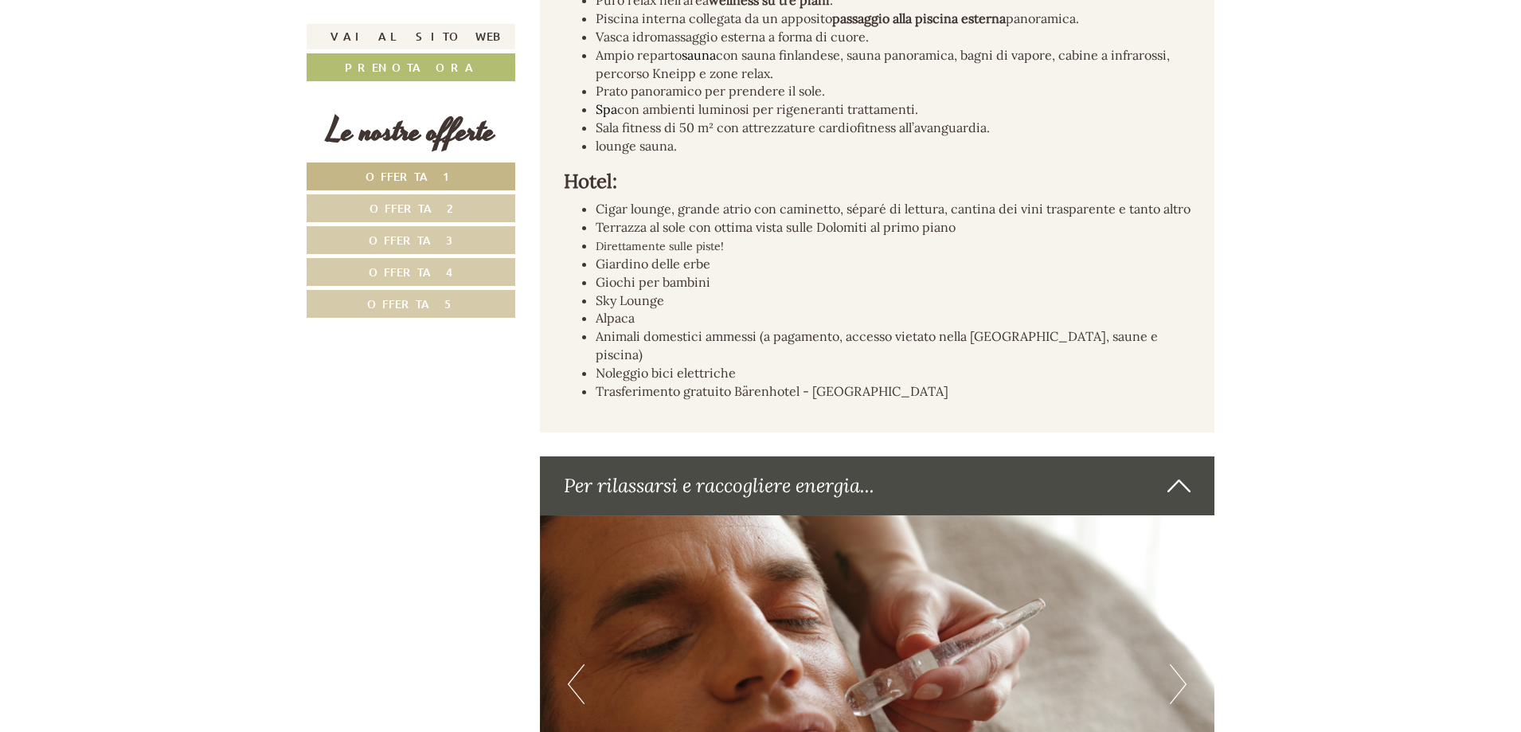
click at [670, 340] on li "Animali domestici ammessi (a pagamento, accesso vietato nella [GEOGRAPHIC_DATA]…" at bounding box center [894, 345] width 596 height 37
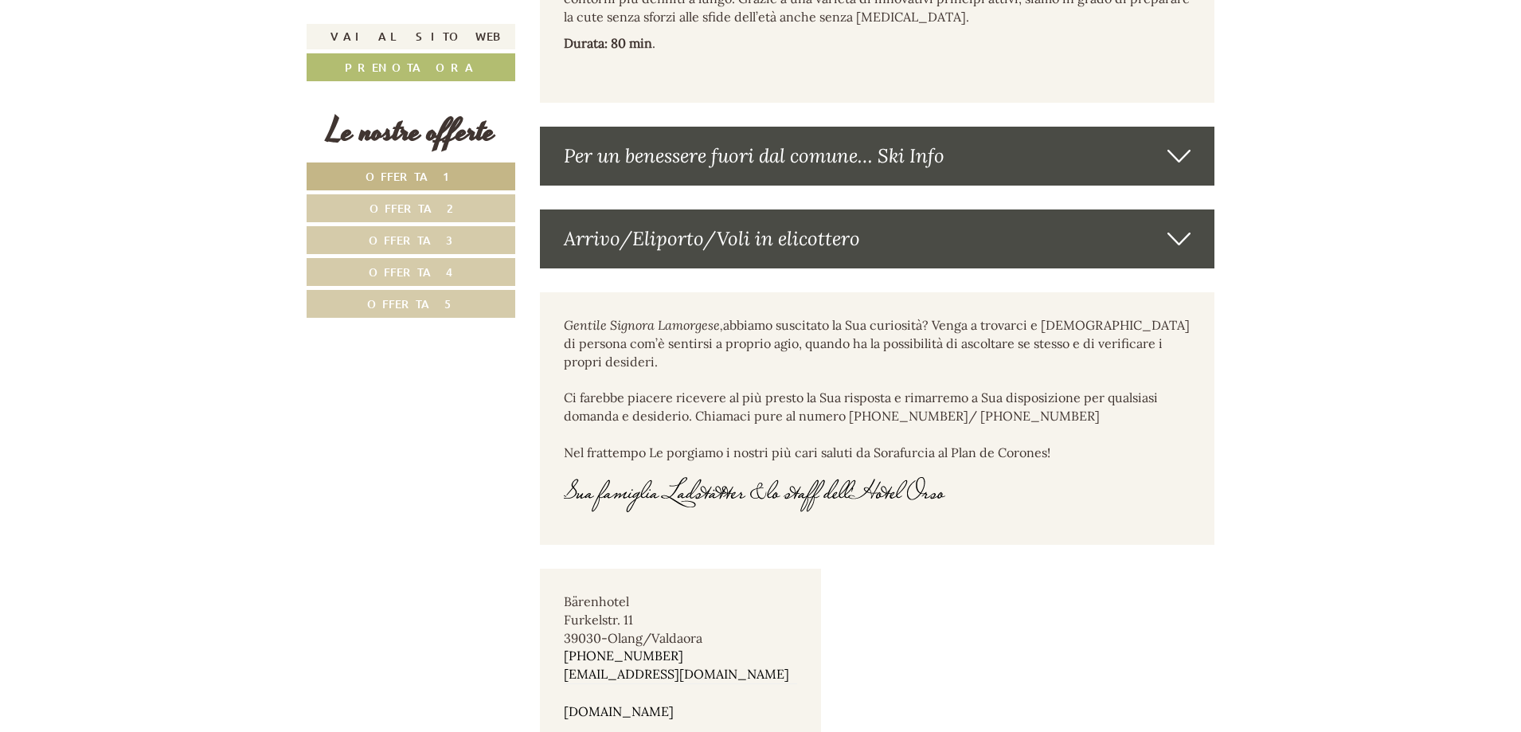
scroll to position [6009, 0]
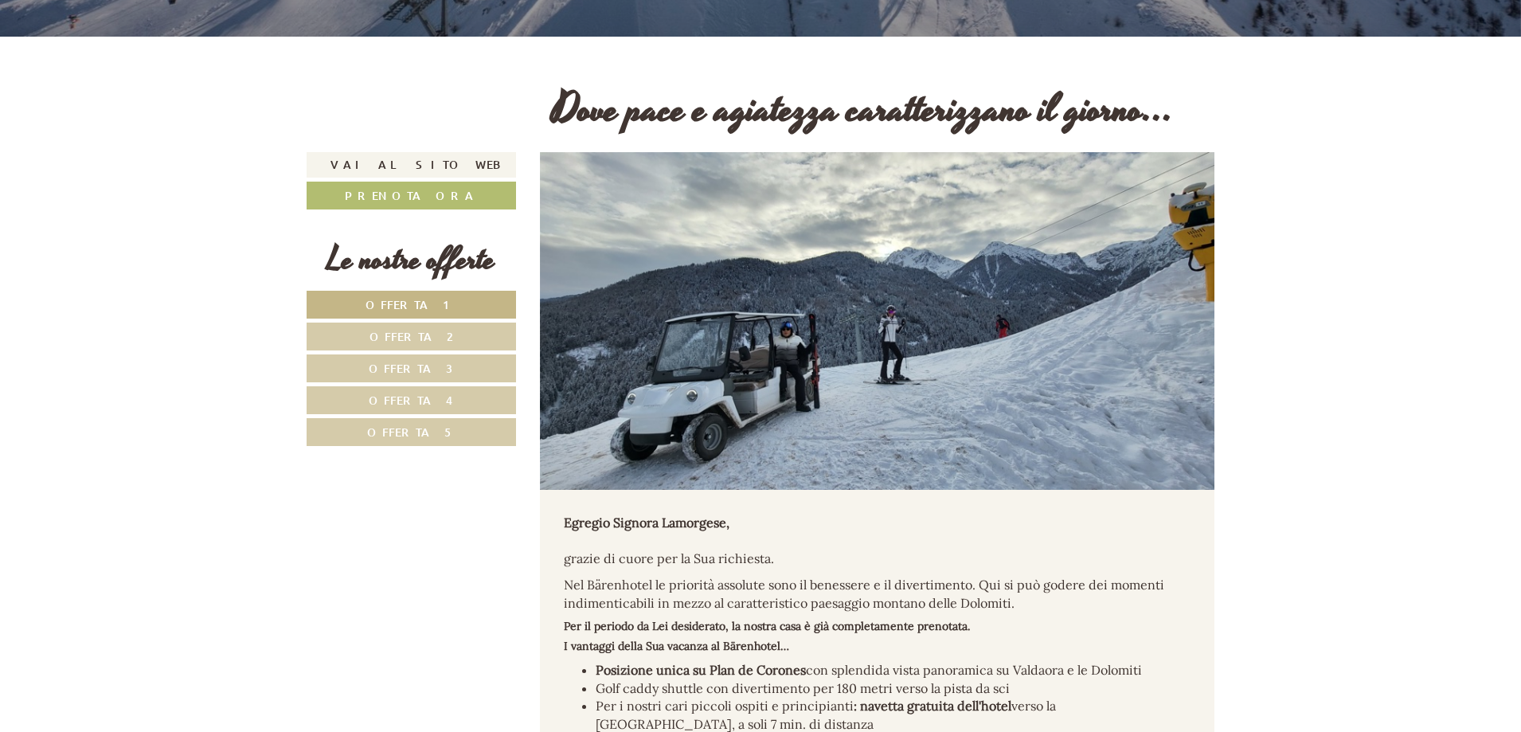
click at [439, 298] on span "Offerta 1" at bounding box center [411, 304] width 92 height 15
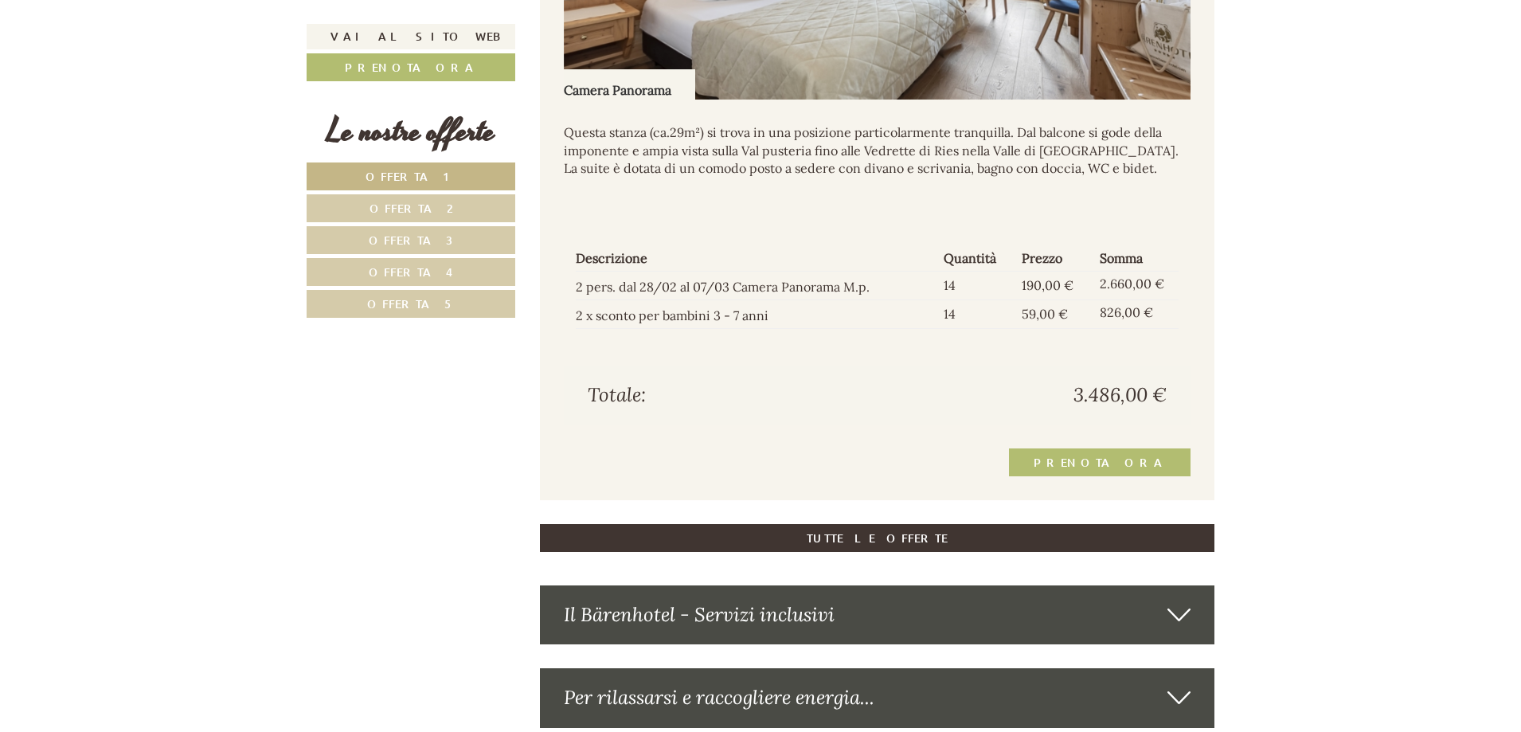
scroll to position [2039, 0]
